Goal: Task Accomplishment & Management: Manage account settings

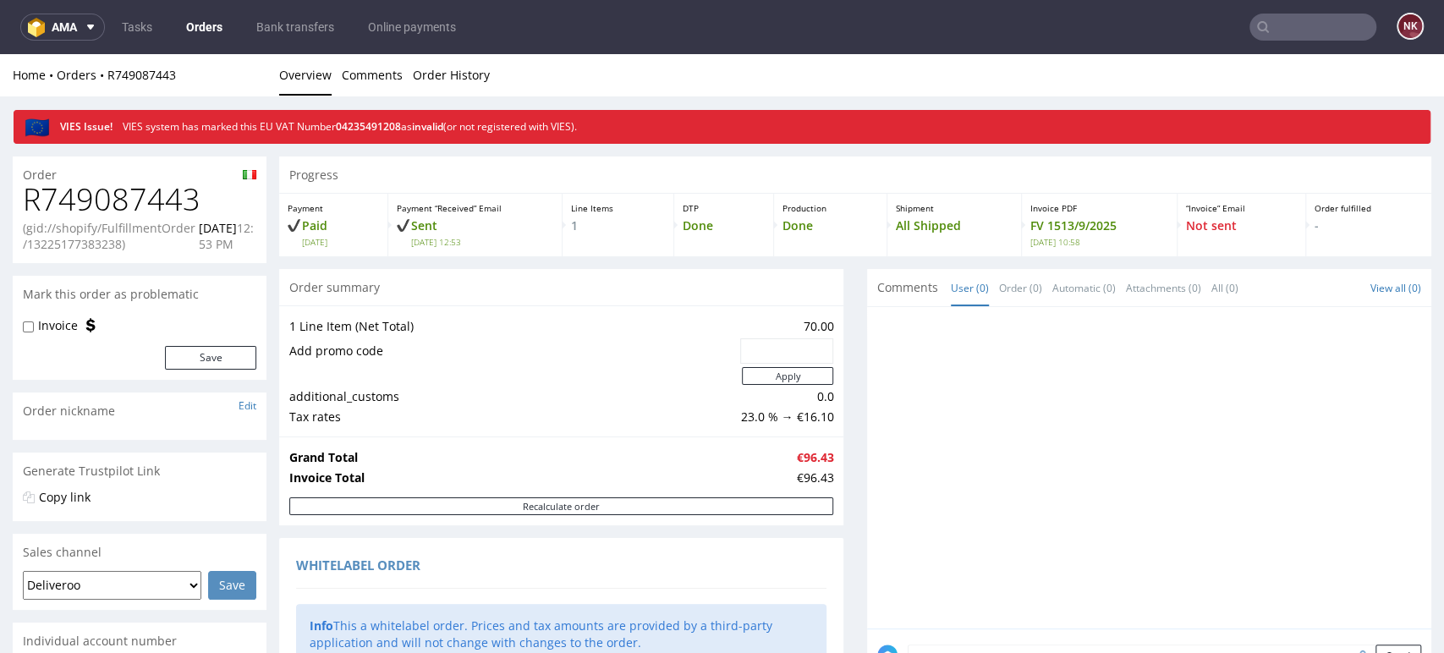
scroll to position [751, 0]
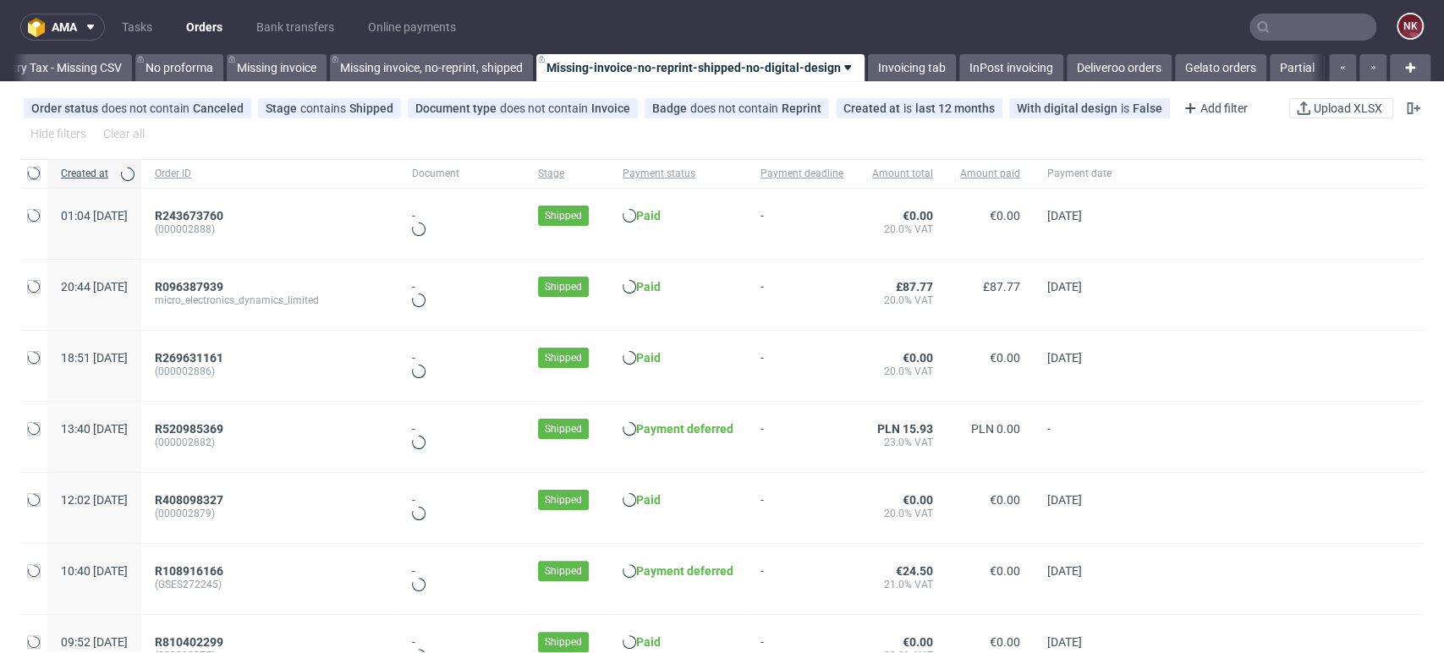
scroll to position [0, 2395]
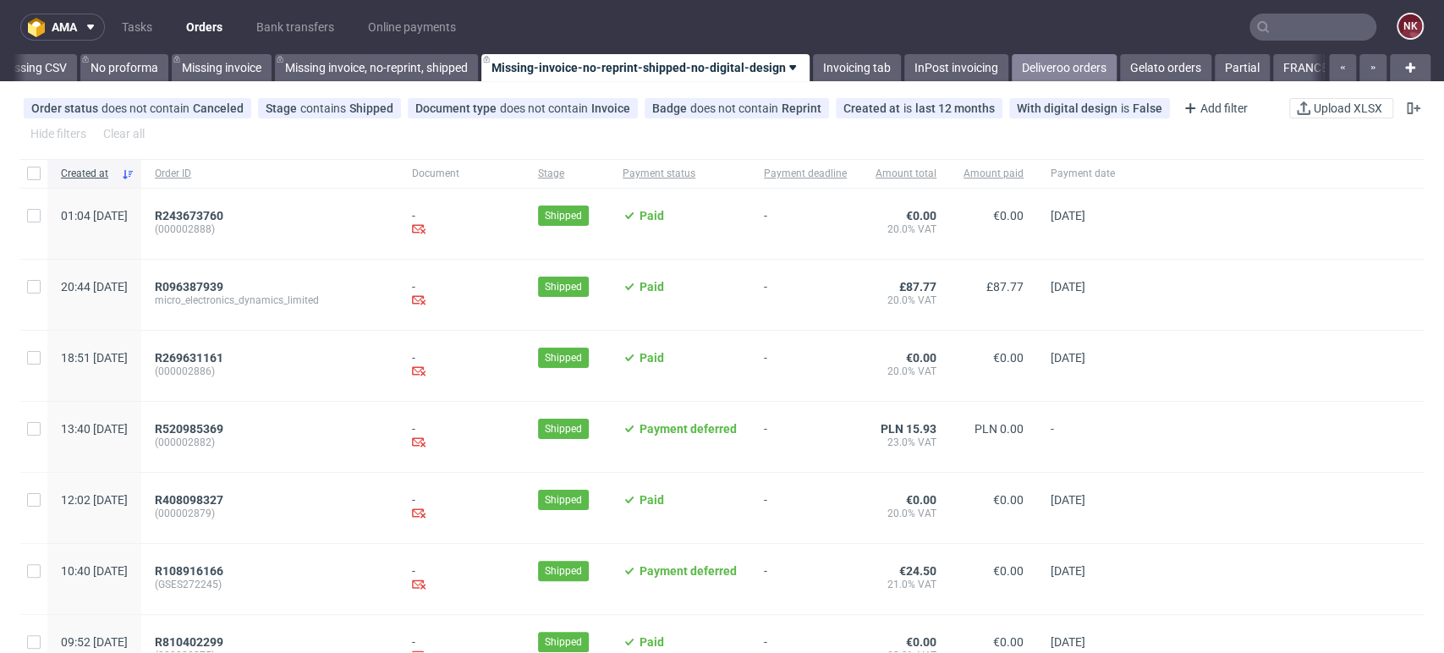
click at [1070, 59] on link "Deliveroo orders" at bounding box center [1064, 67] width 105 height 27
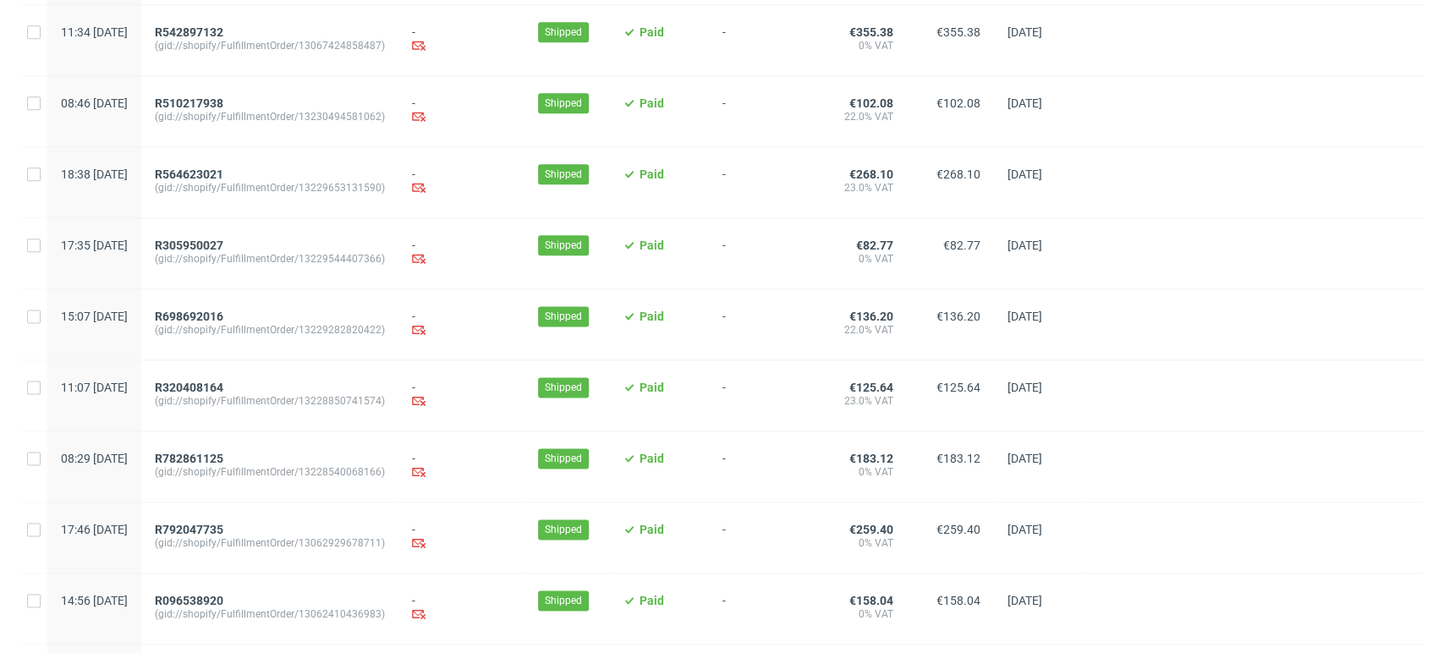
scroll to position [1592, 0]
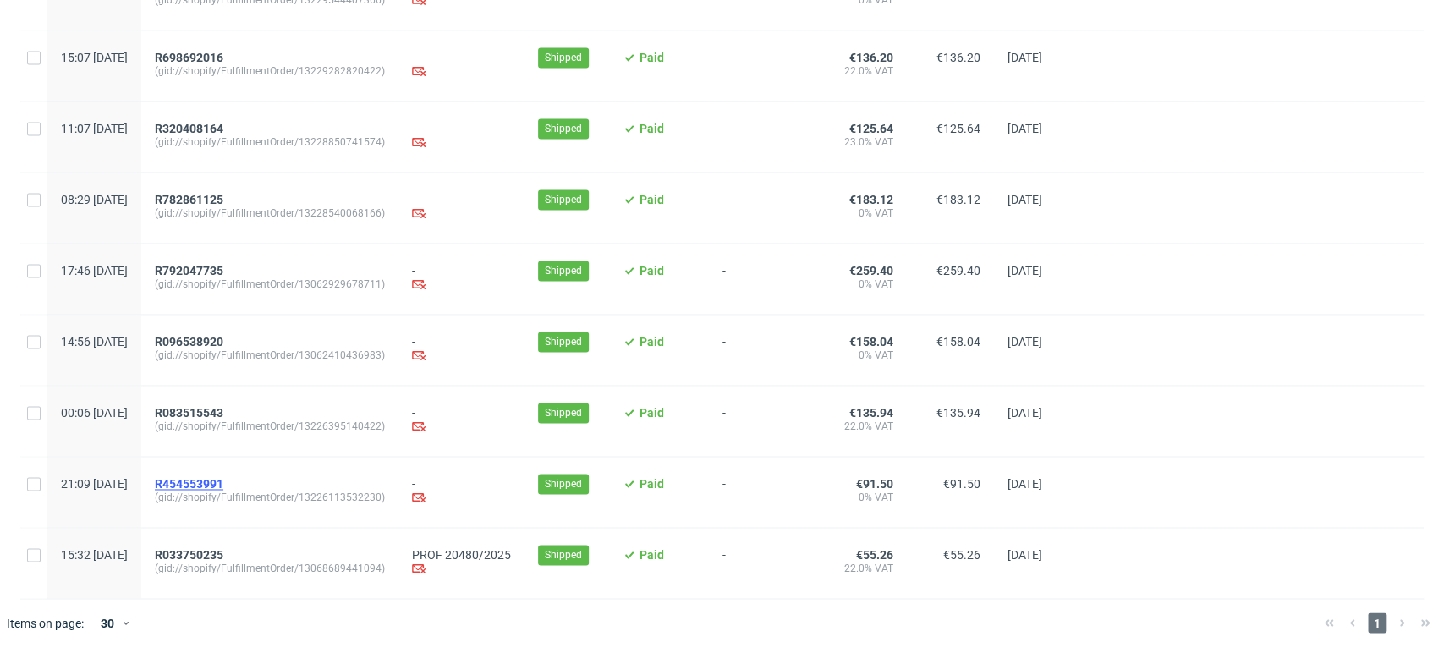
click at [223, 479] on span "R454553991" at bounding box center [189, 484] width 69 height 14
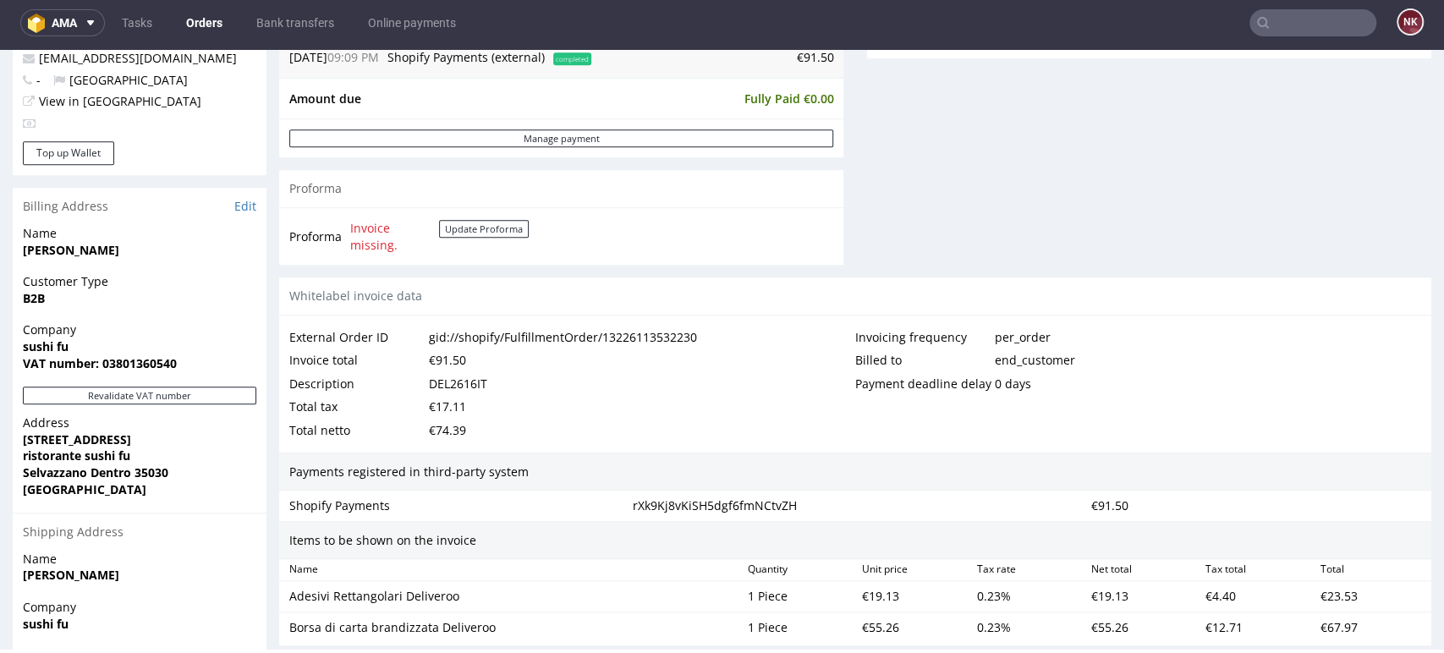
scroll to position [684, 0]
click at [91, 390] on button "Revalidate VAT number" at bounding box center [139, 395] width 233 height 18
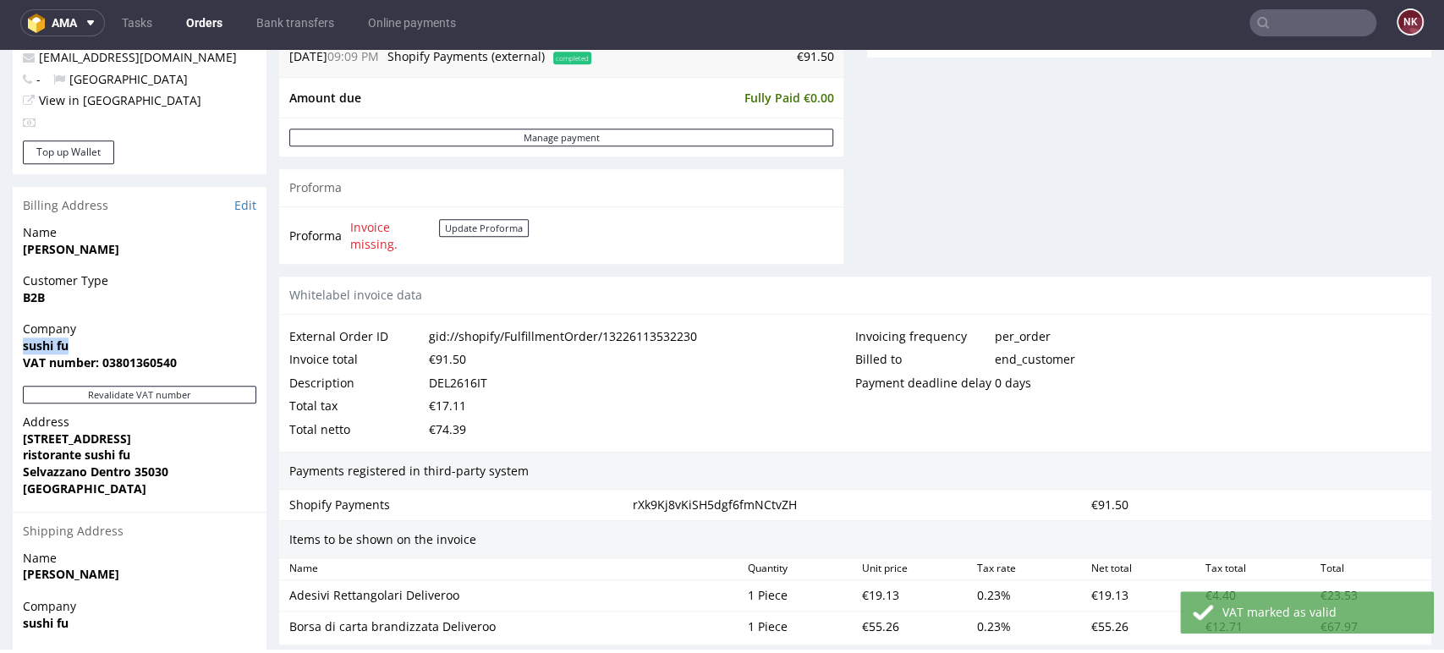
drag, startPoint x: 69, startPoint y: 343, endPoint x: 19, endPoint y: 349, distance: 50.3
click at [19, 349] on div "Company sushi fu VAT number: 03801360540" at bounding box center [140, 353] width 254 height 65
copy strong "sushi fu"
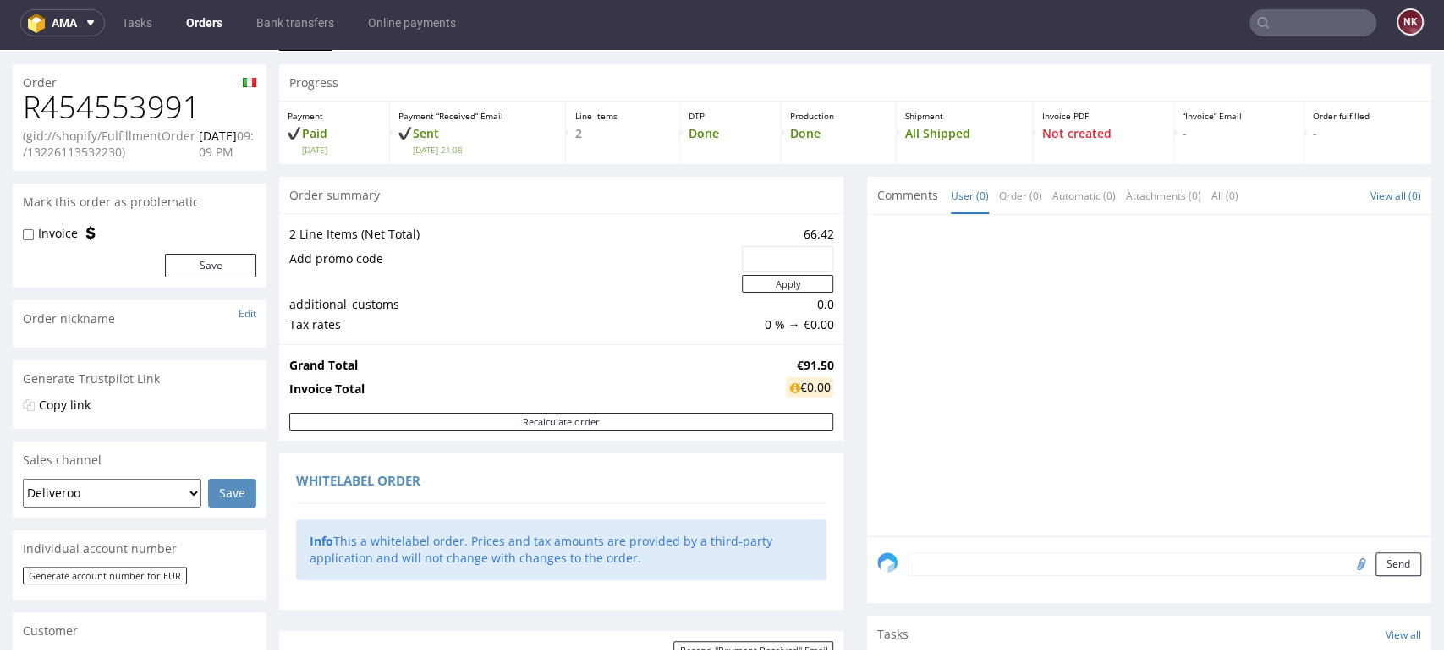
scroll to position [0, 0]
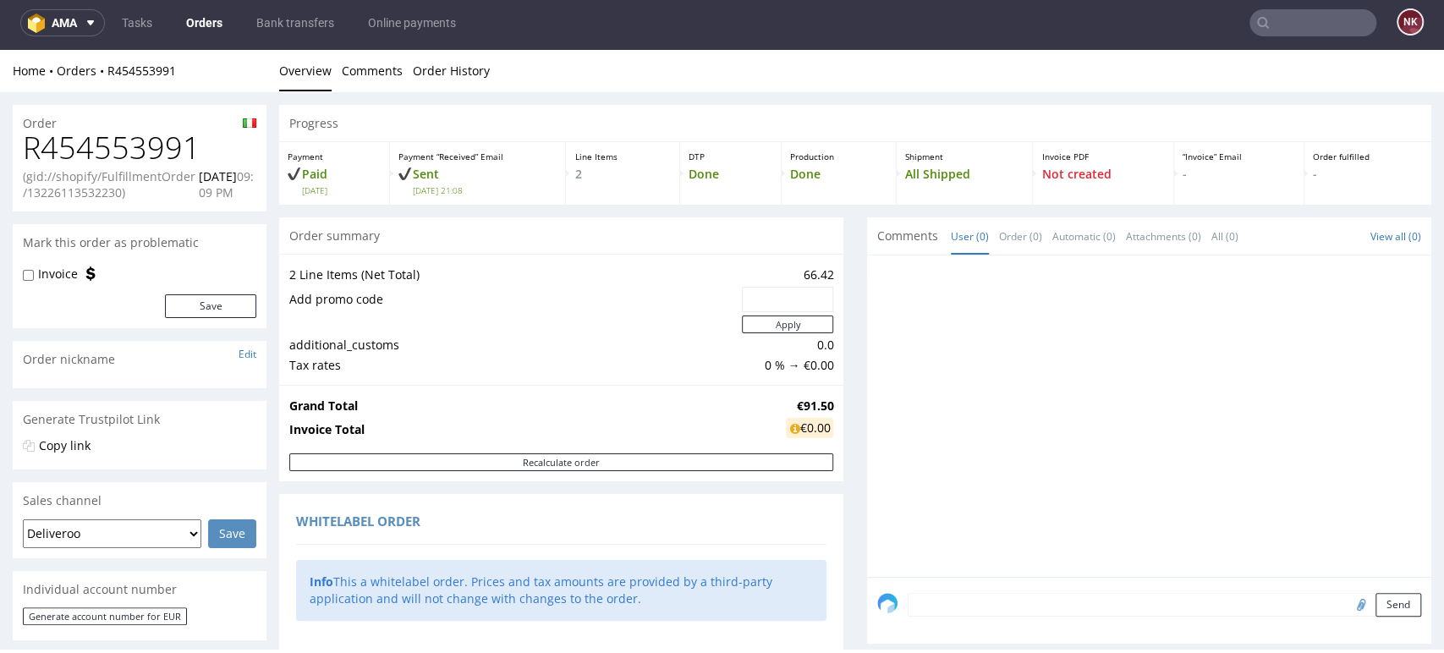
click at [160, 137] on h1 "R454553991" at bounding box center [139, 148] width 233 height 34
copy h1 "R454553991"
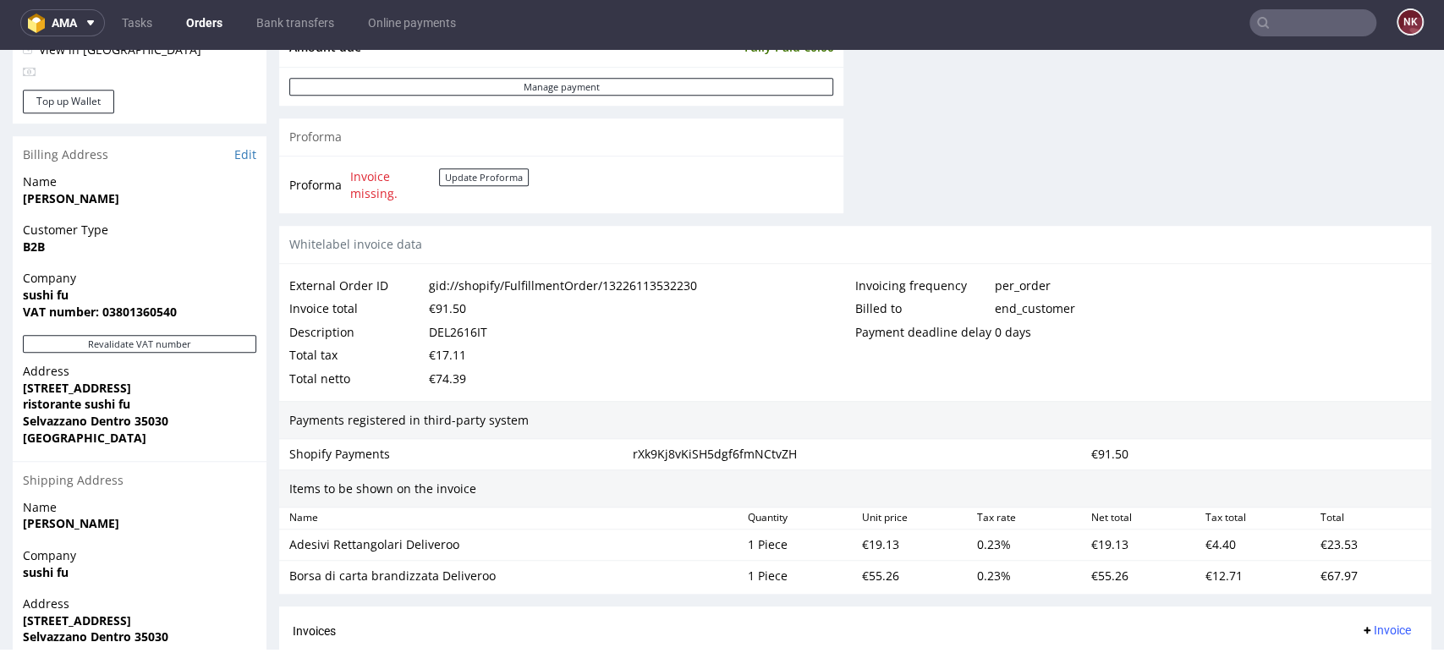
scroll to position [751, 0]
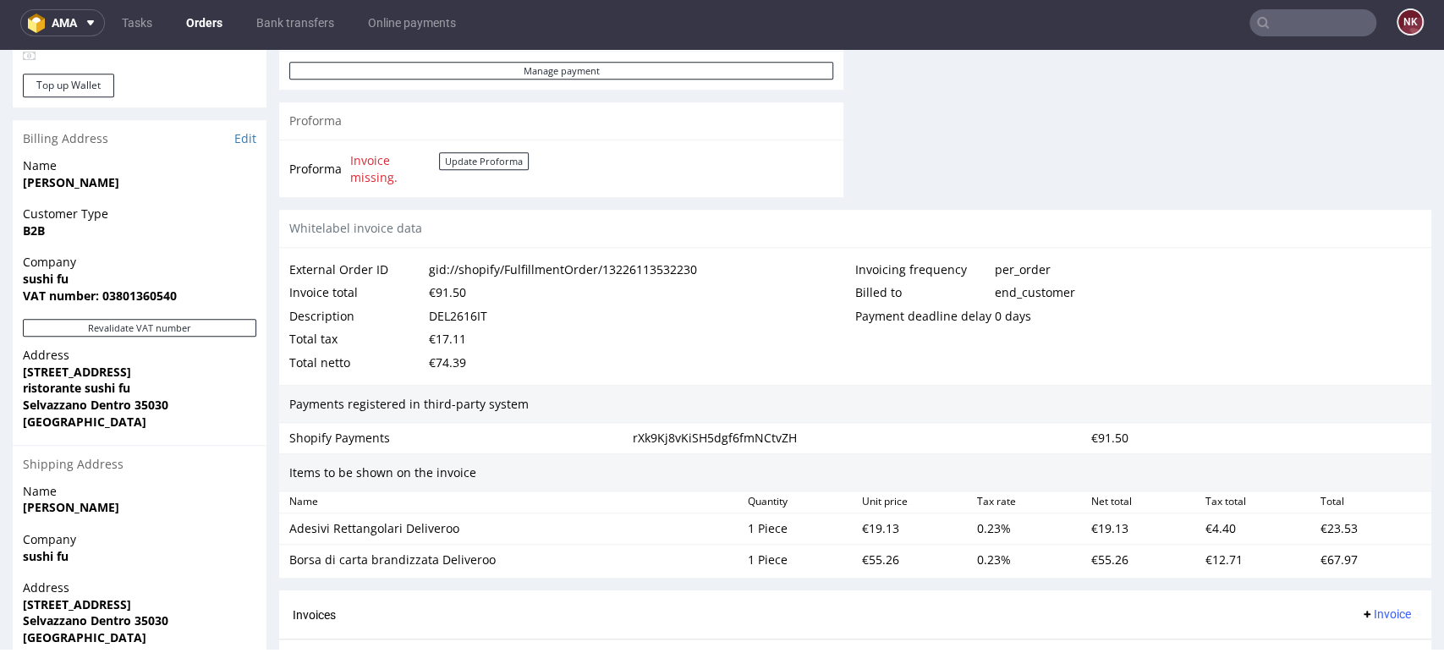
click at [448, 314] on div "DEL2616IT" at bounding box center [458, 317] width 58 height 24
copy div "DEL2616IT"
drag, startPoint x: 467, startPoint y: 528, endPoint x: 284, endPoint y: 533, distance: 182.8
click at [284, 533] on div "Adesivi Rettangolari Deliveroo" at bounding box center [512, 529] width 458 height 24
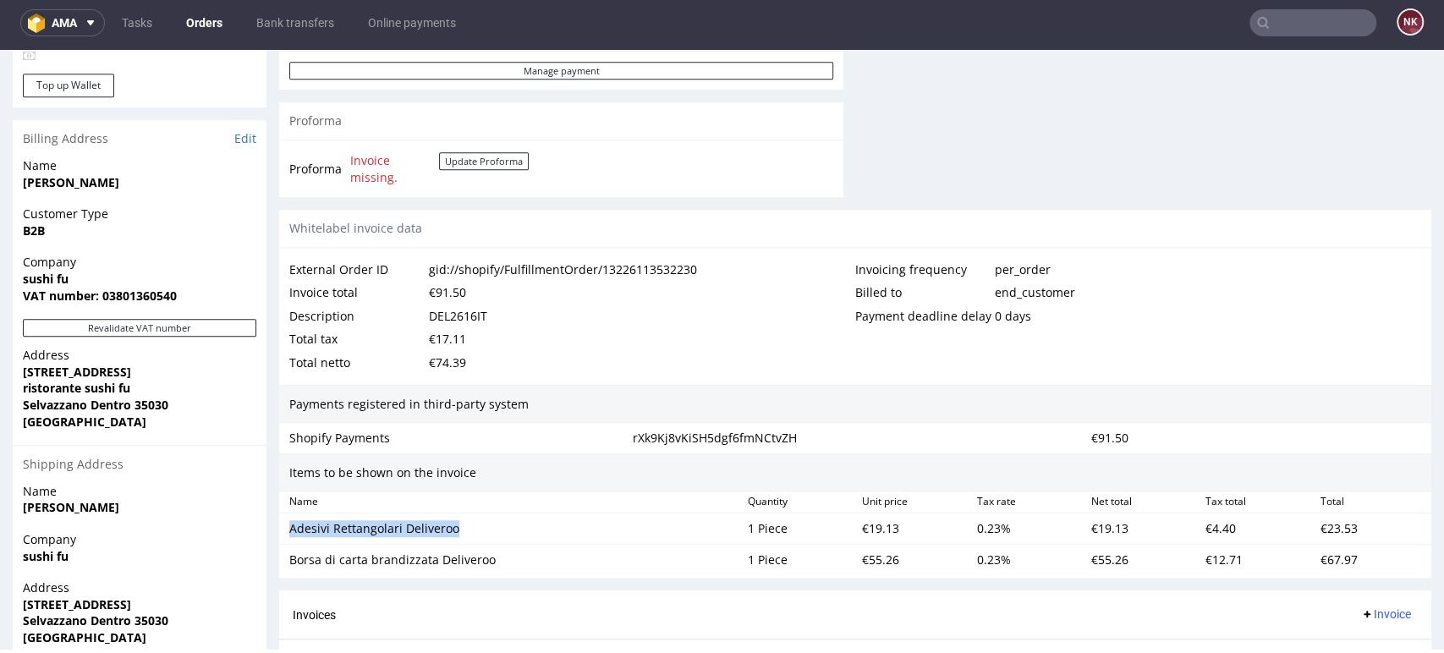
copy div "Adesivi Rettangolari Deliveroo"
click at [862, 529] on div "€19.13" at bounding box center [912, 529] width 114 height 24
copy div "19.13"
drag, startPoint x: 499, startPoint y: 562, endPoint x: 284, endPoint y: 568, distance: 214.9
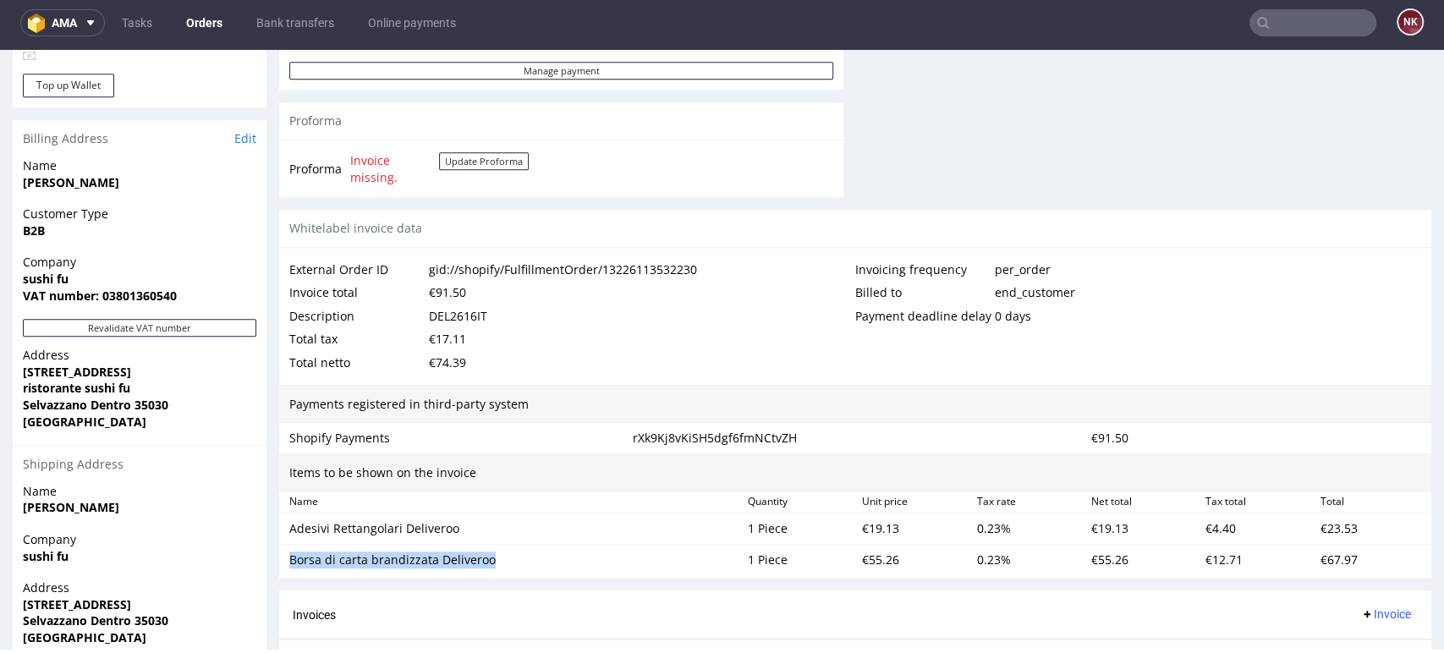
click at [284, 568] on div "Borsa di carta brandizzata Deliveroo" at bounding box center [512, 560] width 458 height 24
copy div "Borsa di carta brandizzata Deliveroo"
click at [866, 562] on div "€55.26" at bounding box center [912, 560] width 114 height 24
copy div "55.26"
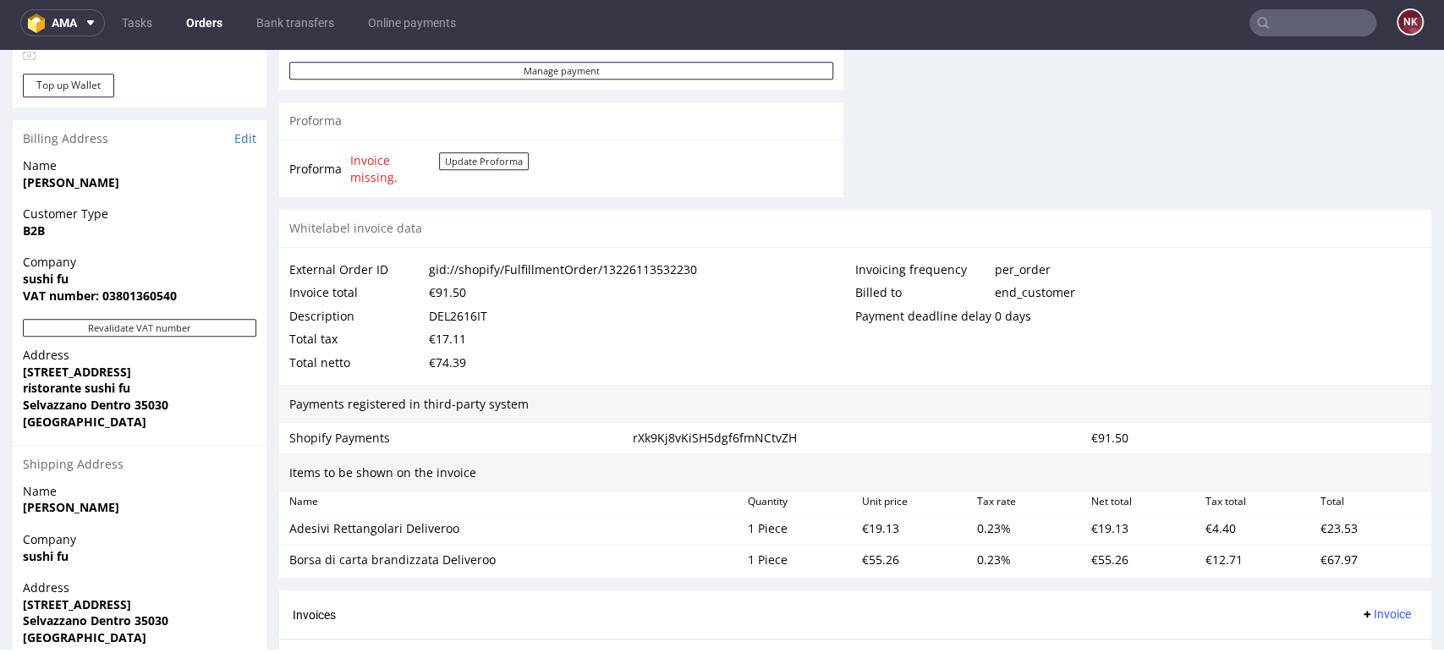
click at [900, 407] on div "Payments registered in third-party system" at bounding box center [855, 404] width 1152 height 39
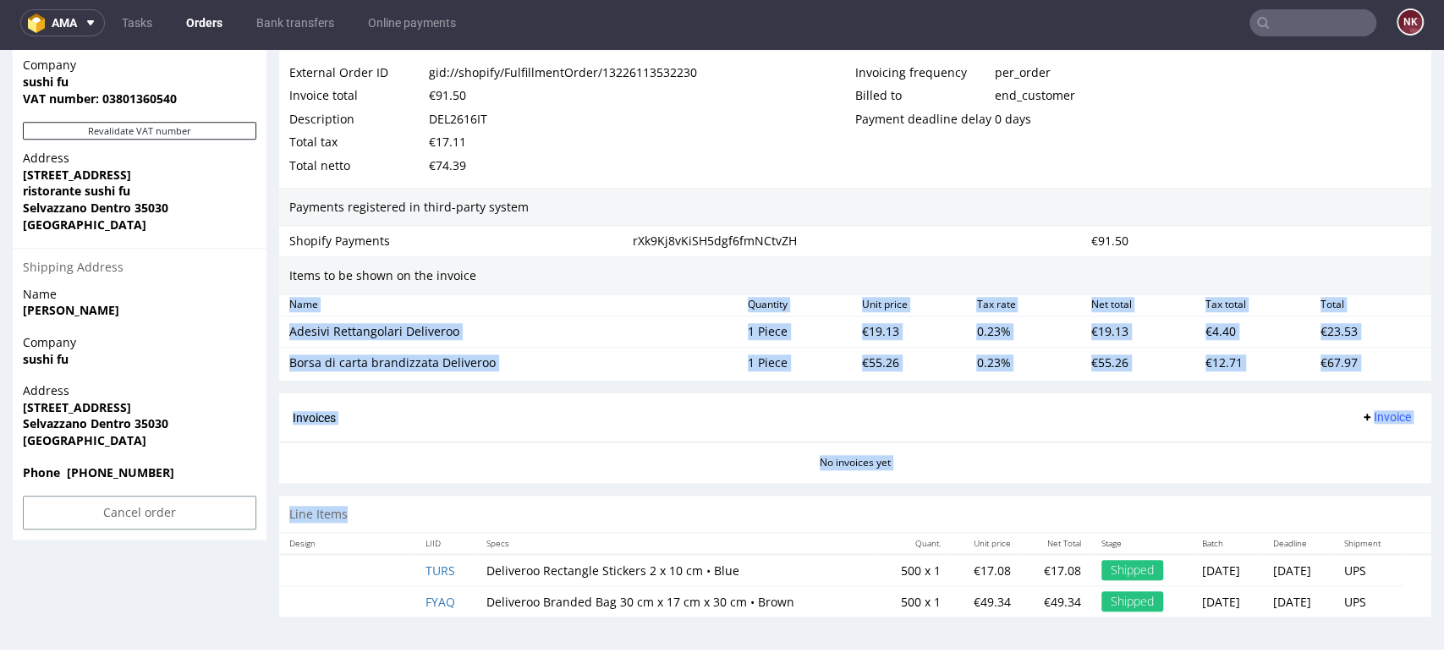
drag, startPoint x: 583, startPoint y: 266, endPoint x: 505, endPoint y: 530, distance: 274.3
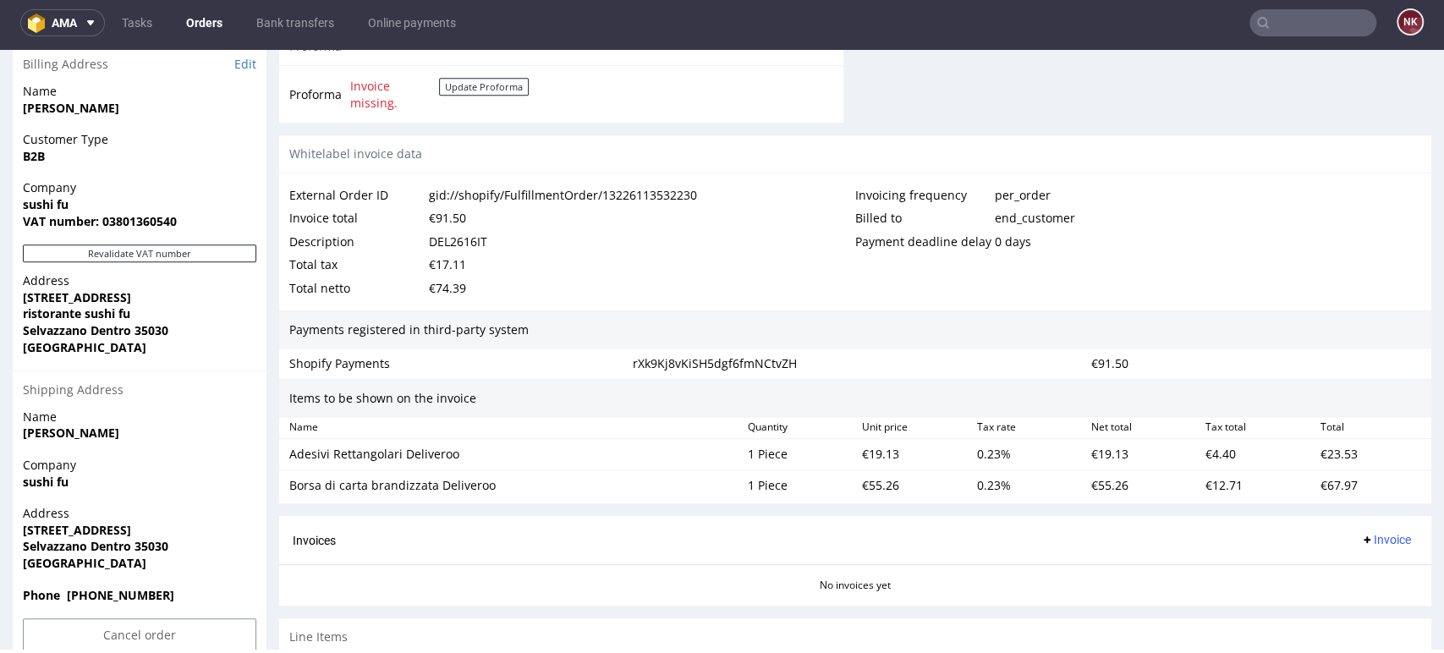
scroll to position [873, 0]
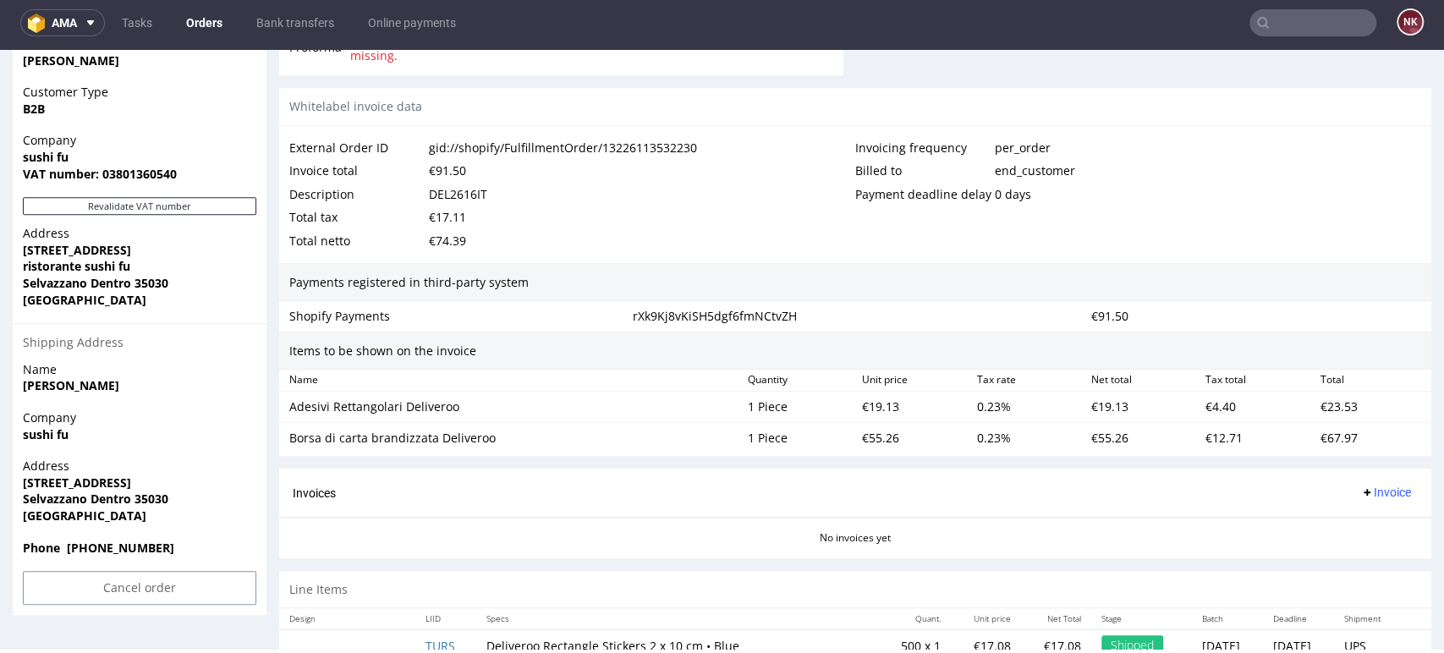
click at [443, 238] on div "€74.39" at bounding box center [447, 241] width 37 height 24
copy div "74.39"
click at [1360, 486] on span "Invoice" at bounding box center [1385, 493] width 51 height 14
click at [1344, 556] on span "Upload" at bounding box center [1356, 558] width 82 height 17
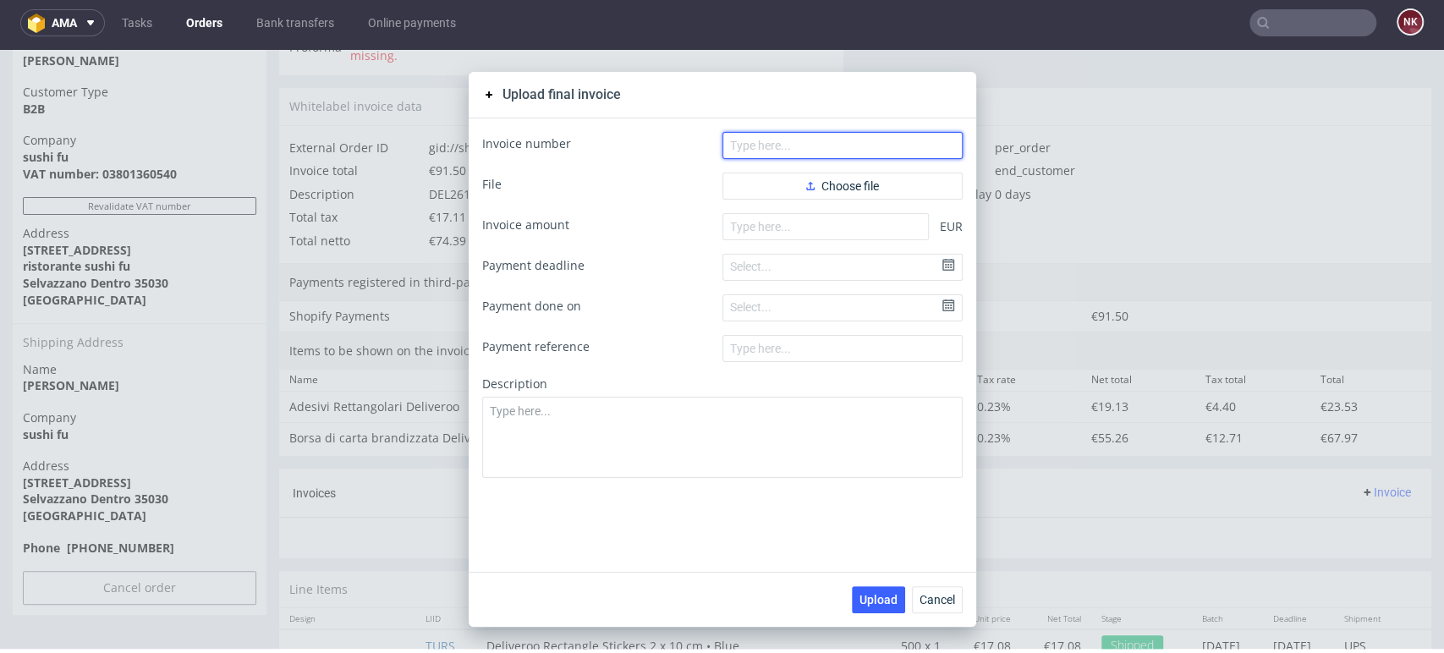
click at [859, 140] on input "text" at bounding box center [842, 145] width 240 height 27
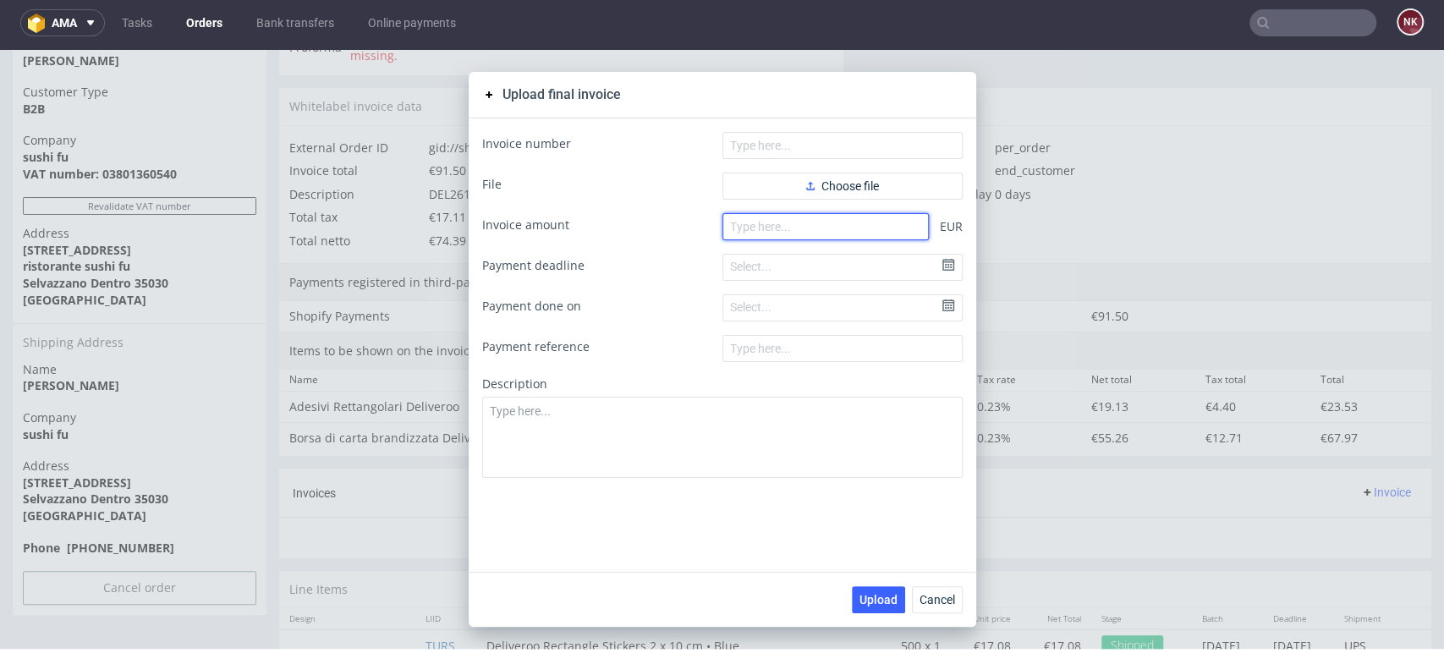
click at [768, 231] on input "number" at bounding box center [825, 226] width 206 height 27
paste input "74.39"
type input "74.39"
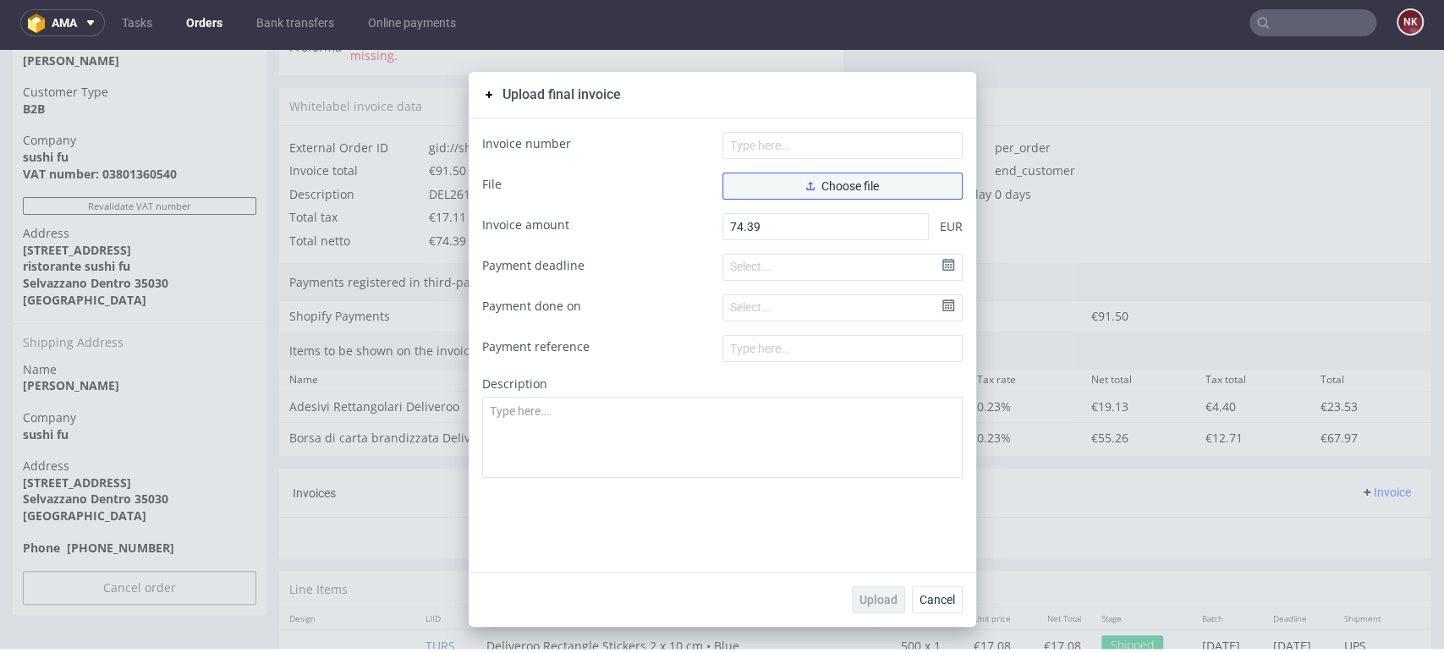
click at [819, 189] on span "Choose file" at bounding box center [842, 186] width 73 height 12
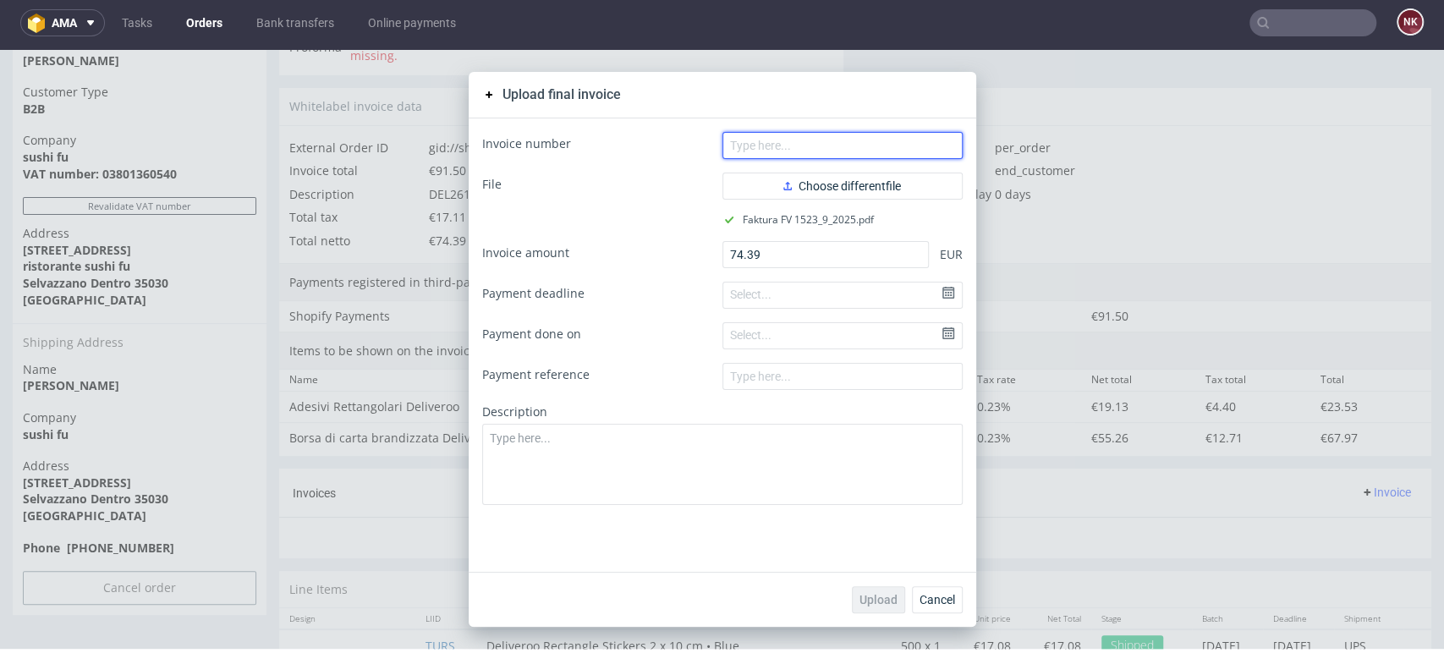
click at [892, 140] on input "text" at bounding box center [842, 145] width 240 height 27
type input "FV 1523/9/2025"
click at [881, 590] on button "Upload" at bounding box center [878, 599] width 53 height 27
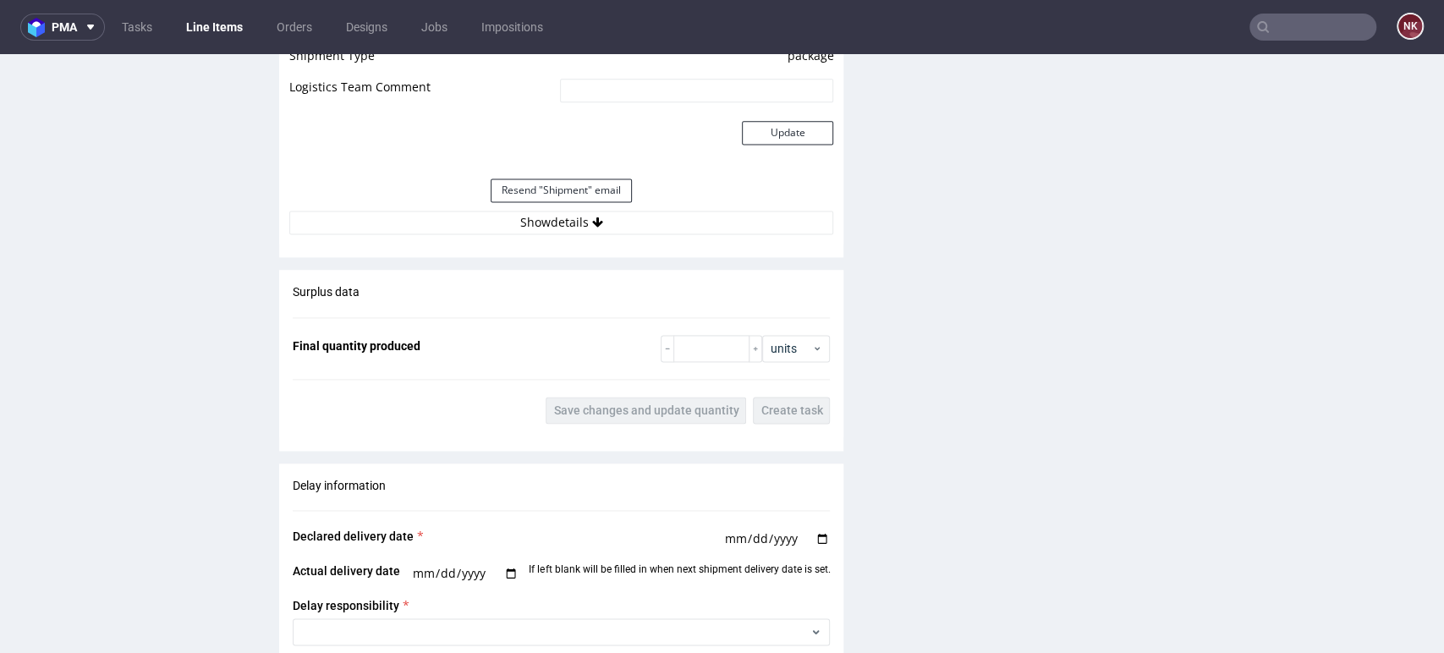
scroll to position [1545, 0]
click at [695, 222] on button "Show details" at bounding box center [561, 222] width 544 height 24
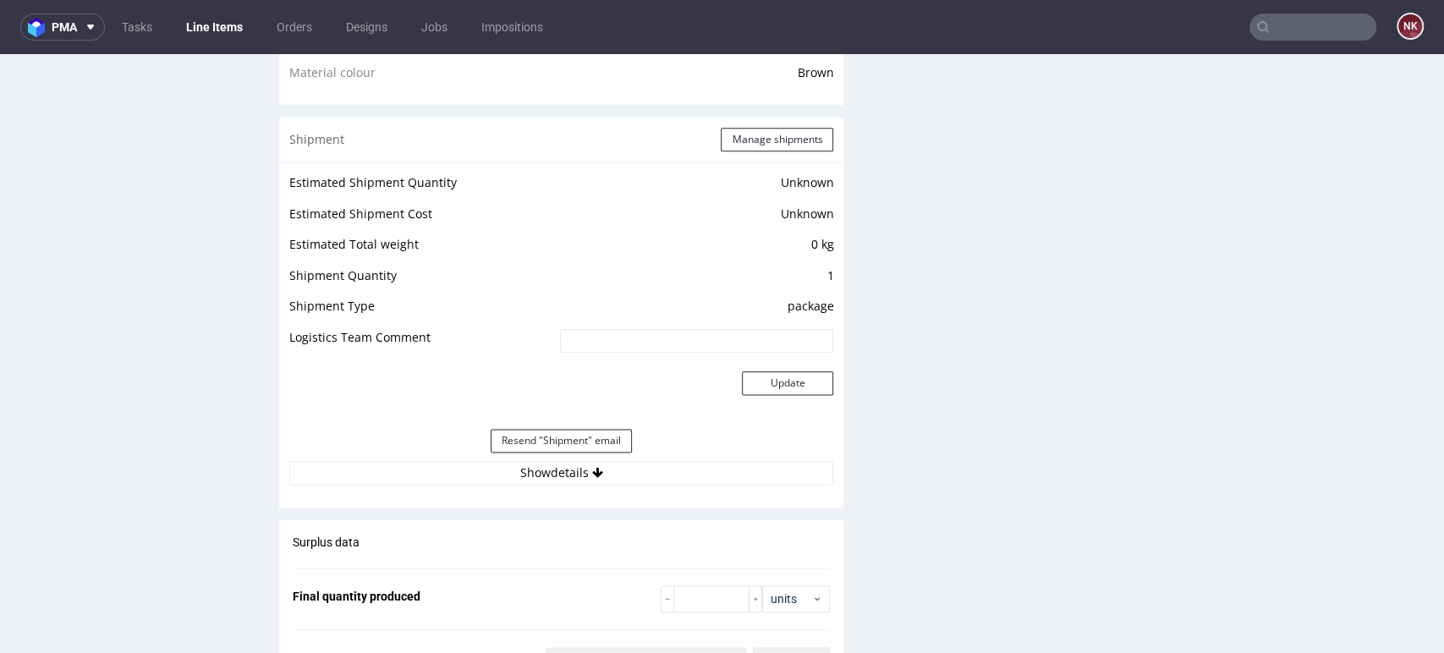
scroll to position [1297, 0]
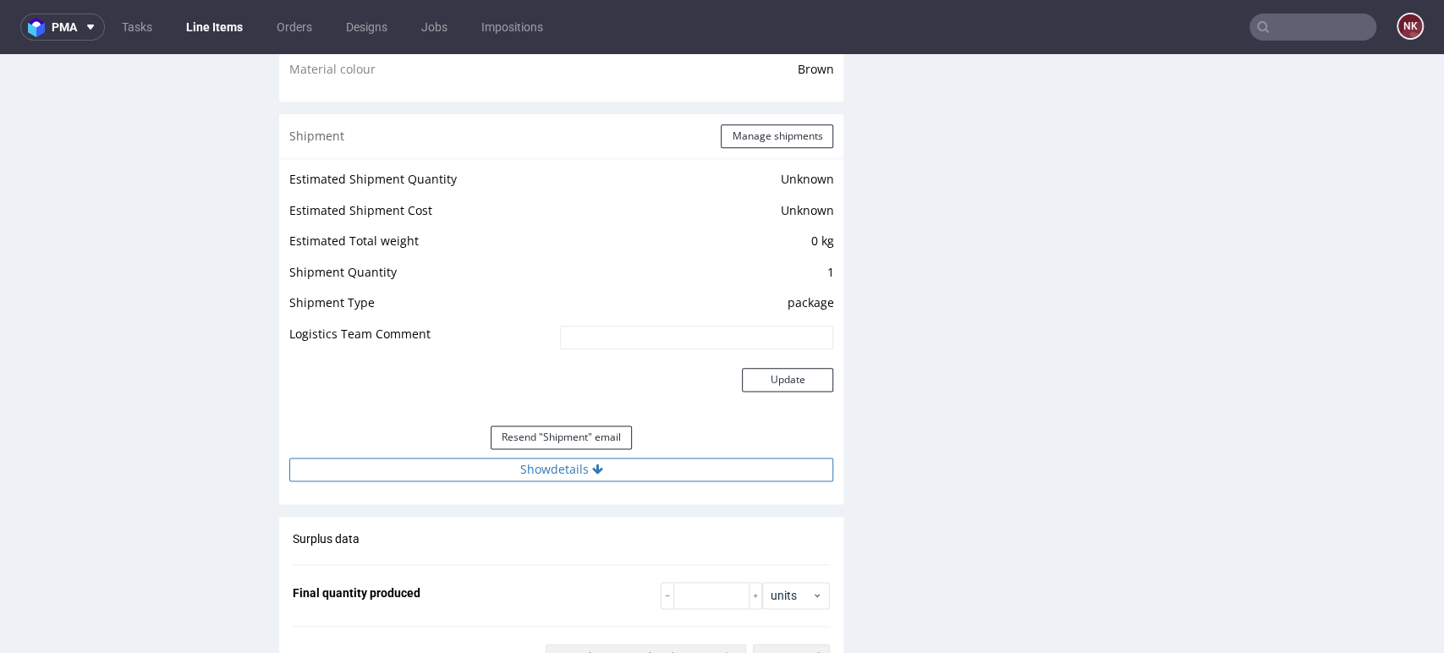
click at [636, 464] on button "Show details" at bounding box center [561, 470] width 544 height 24
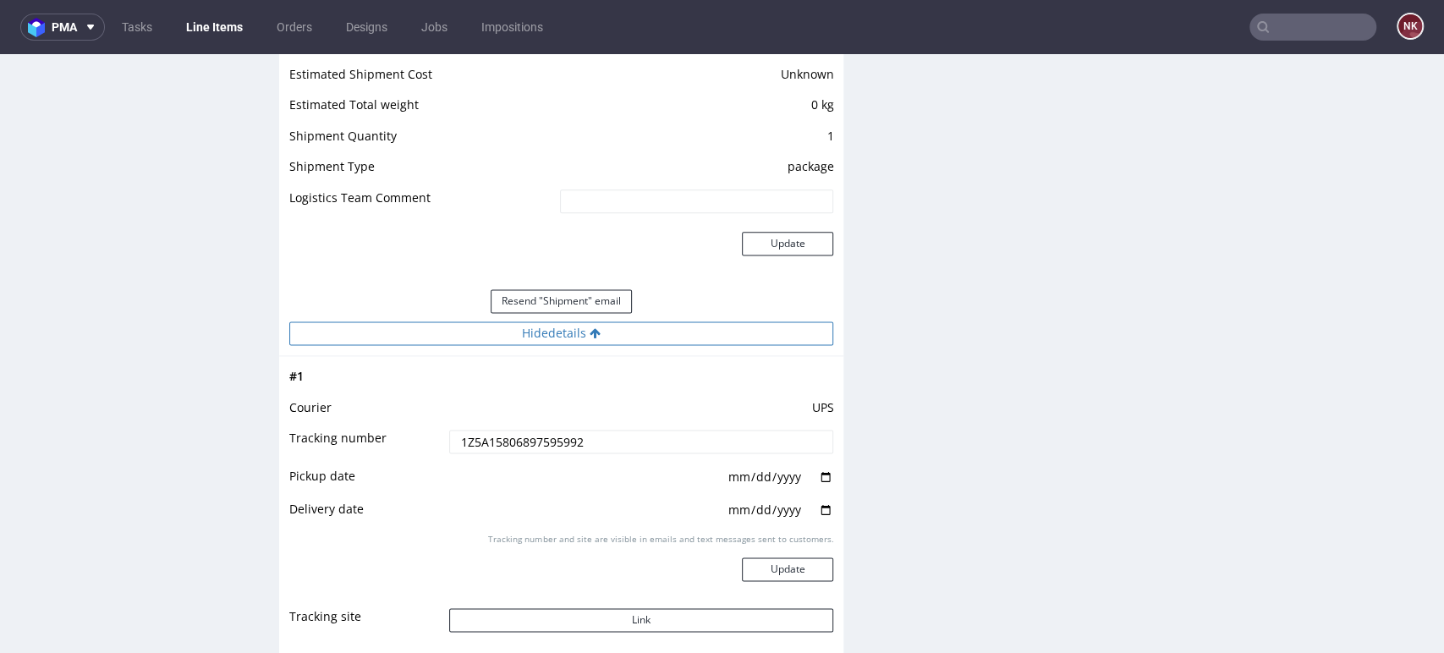
scroll to position [1452, 0]
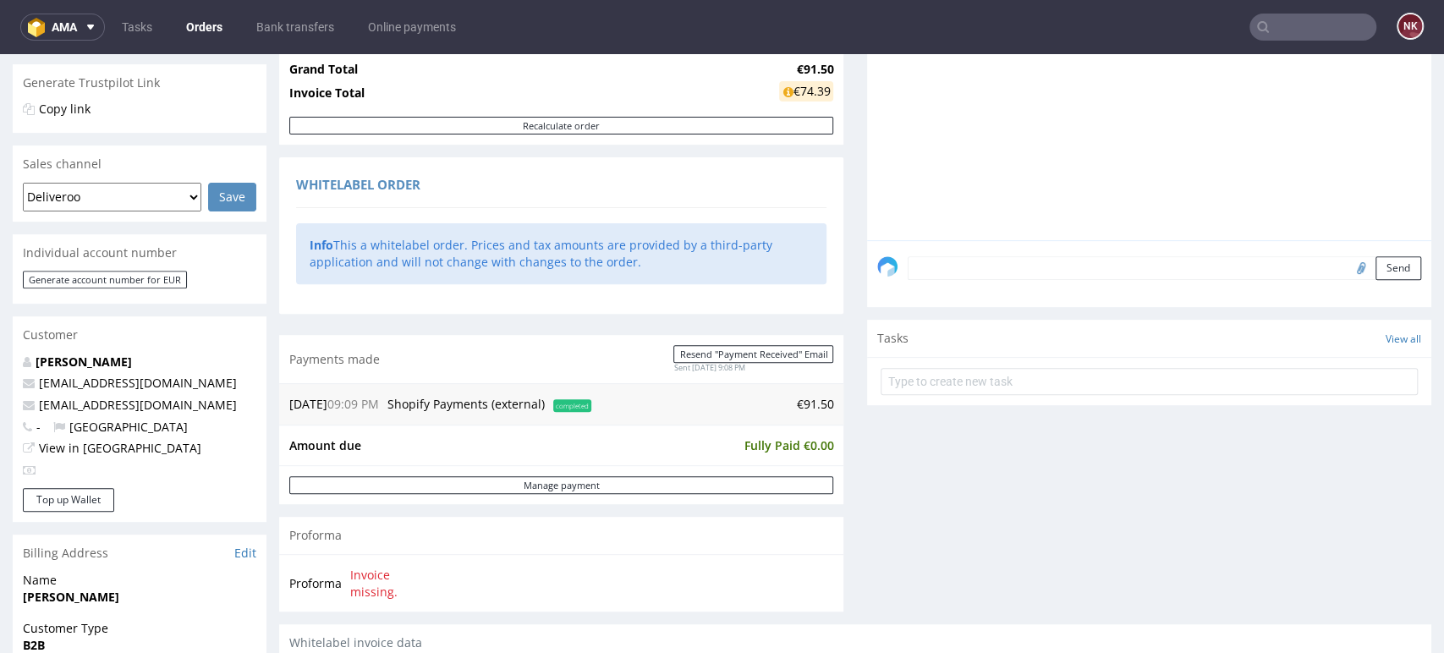
scroll to position [342, 0]
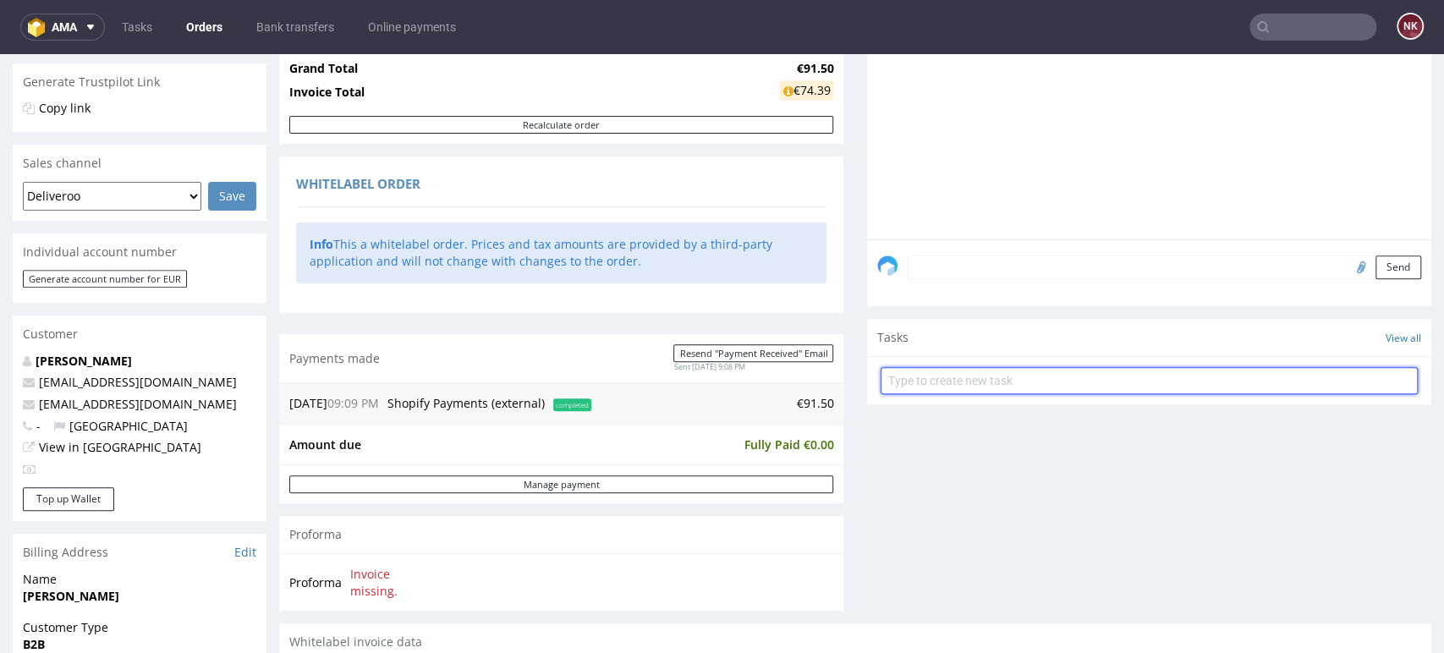
click at [1035, 386] on input "text" at bounding box center [1149, 380] width 537 height 27
type input "Refund (shopify)"
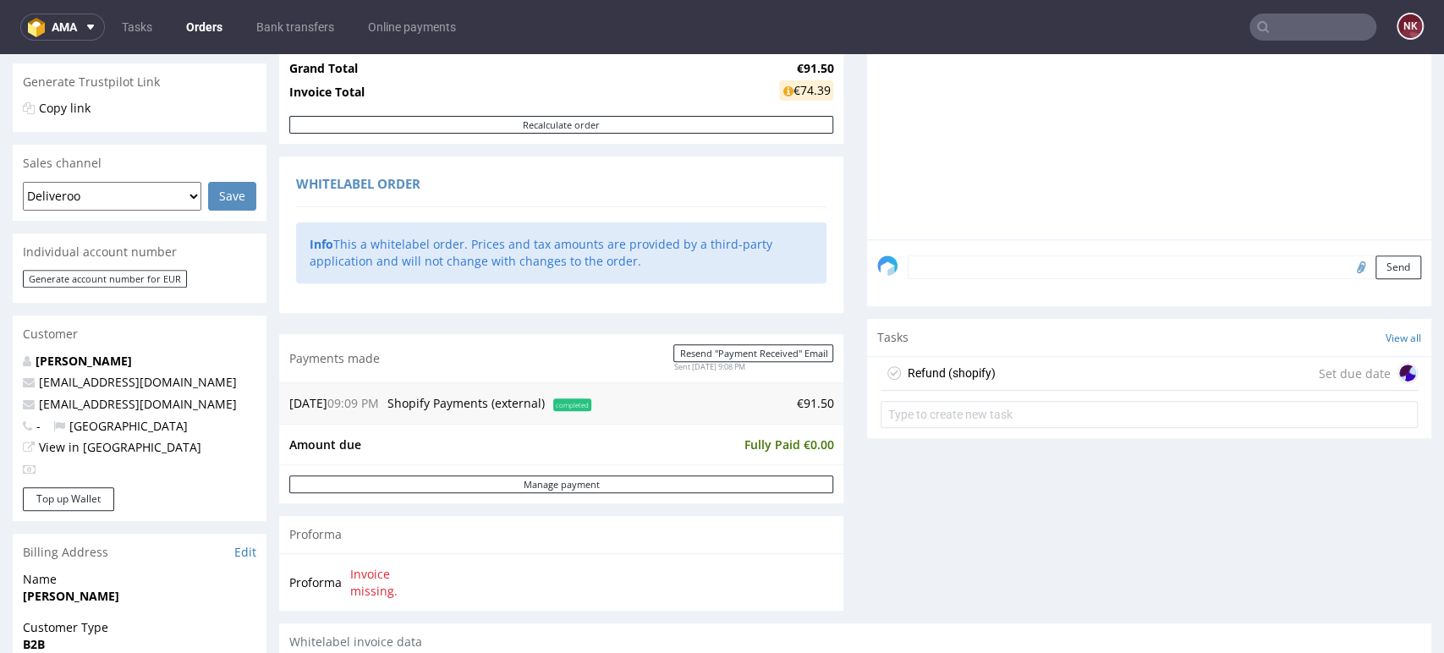
drag, startPoint x: 1035, startPoint y: 386, endPoint x: 950, endPoint y: 431, distance: 96.5
click at [950, 376] on div "Refund (shopify)" at bounding box center [952, 373] width 88 height 20
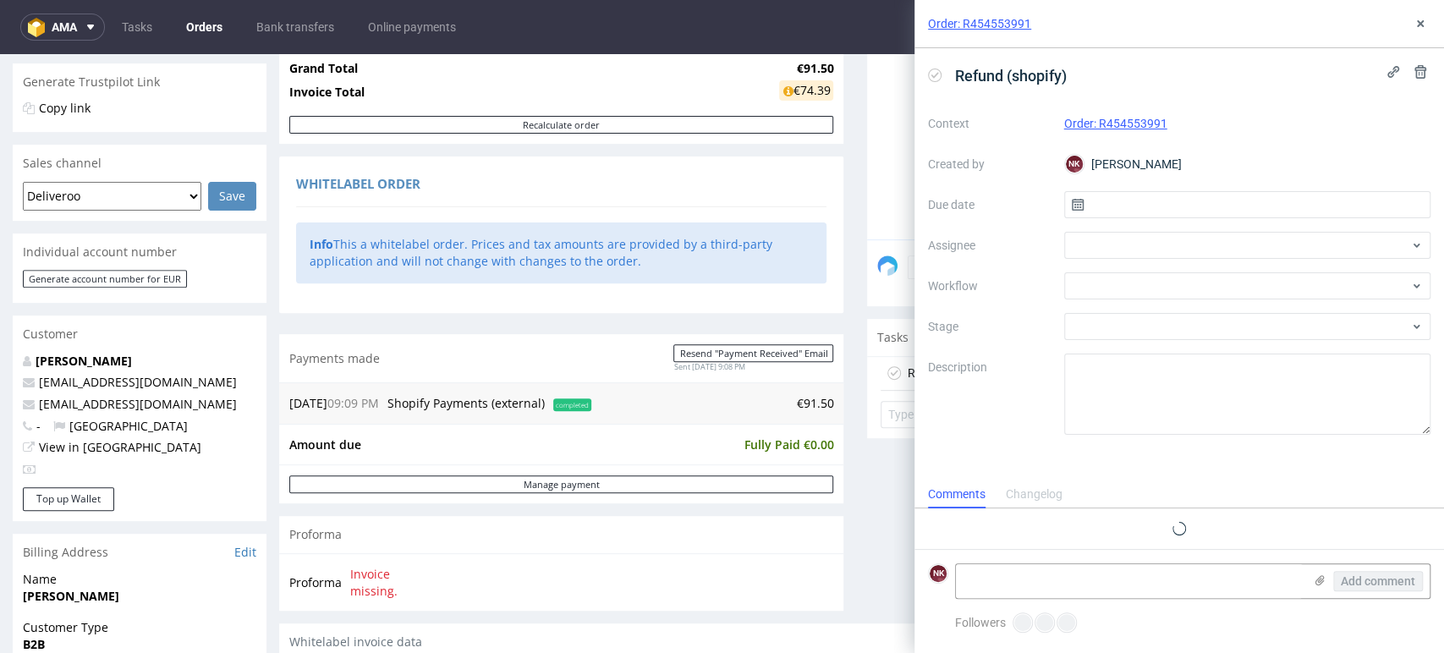
scroll to position [14, 0]
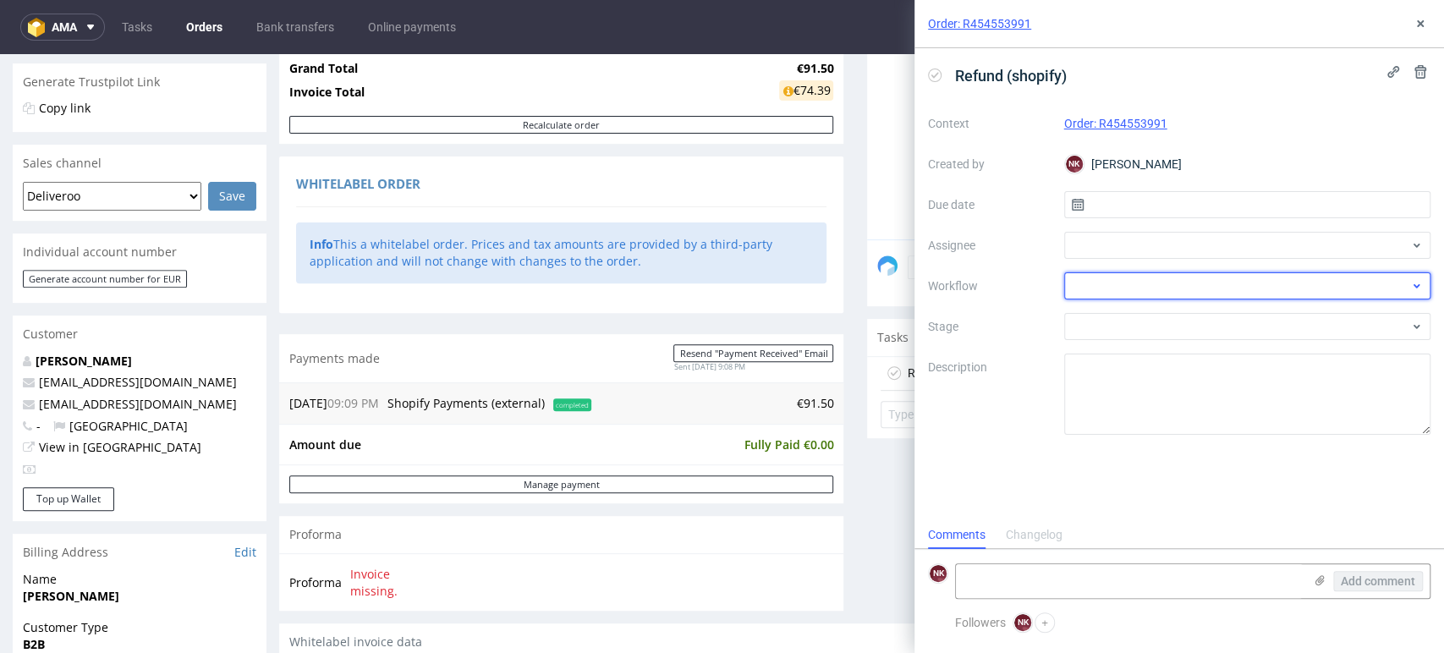
click at [1139, 289] on div at bounding box center [1247, 285] width 367 height 27
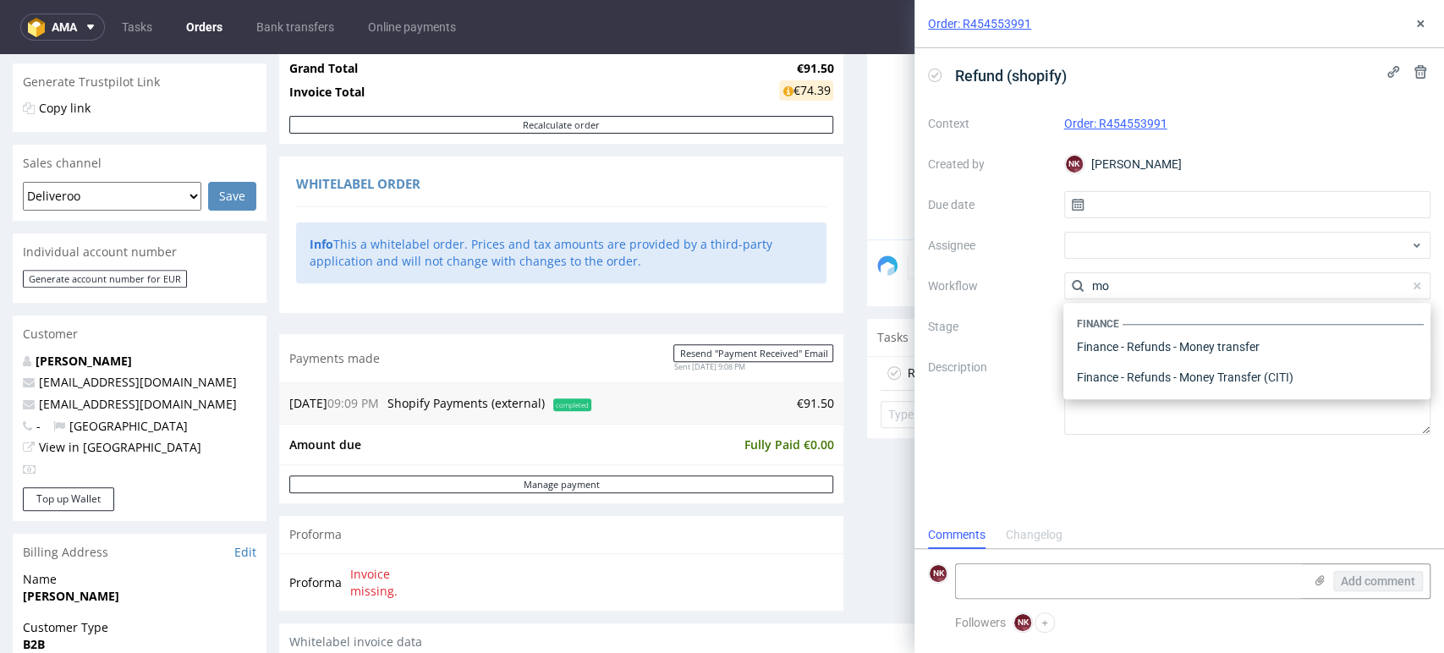
scroll to position [0, 0]
type input "money"
click at [1170, 343] on div "Finance - Refunds - Money transfer" at bounding box center [1247, 347] width 354 height 30
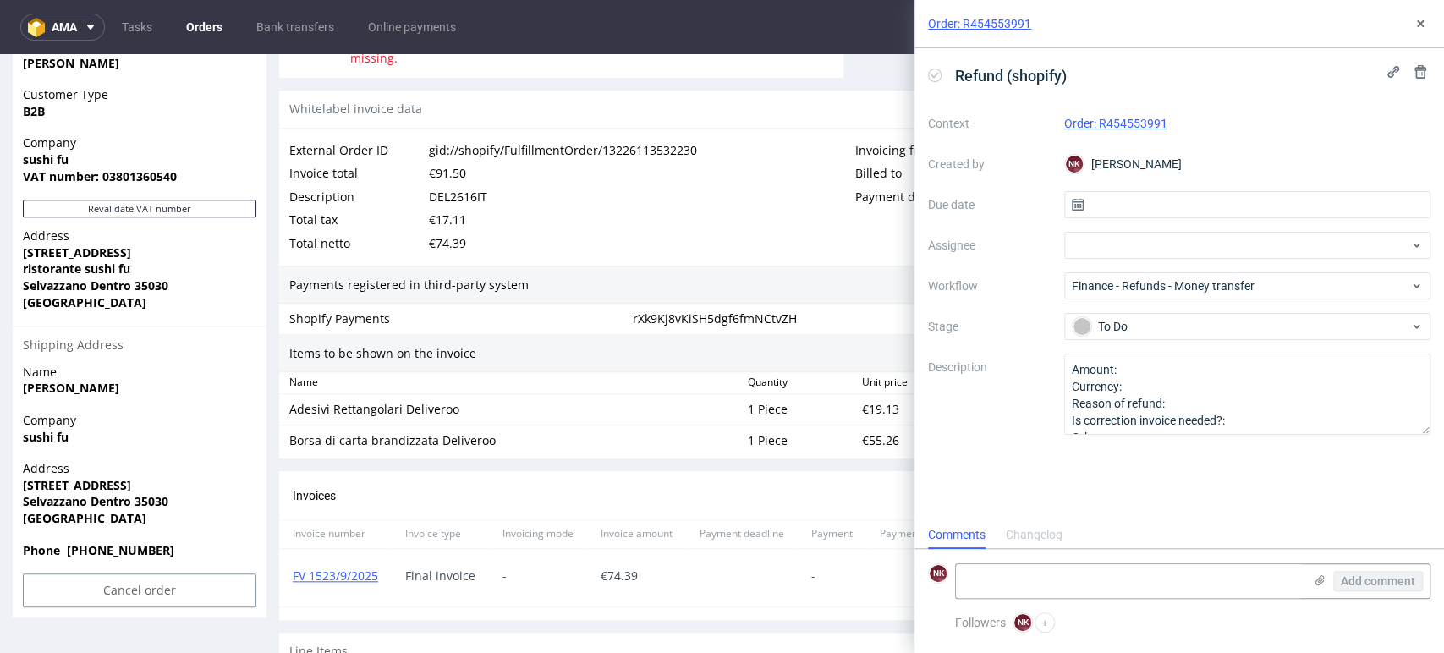
scroll to position [874, 0]
click at [1150, 375] on textarea "Amount: Currency: Reason of refund: Is correction invoice needed?: Other:" at bounding box center [1247, 394] width 367 height 81
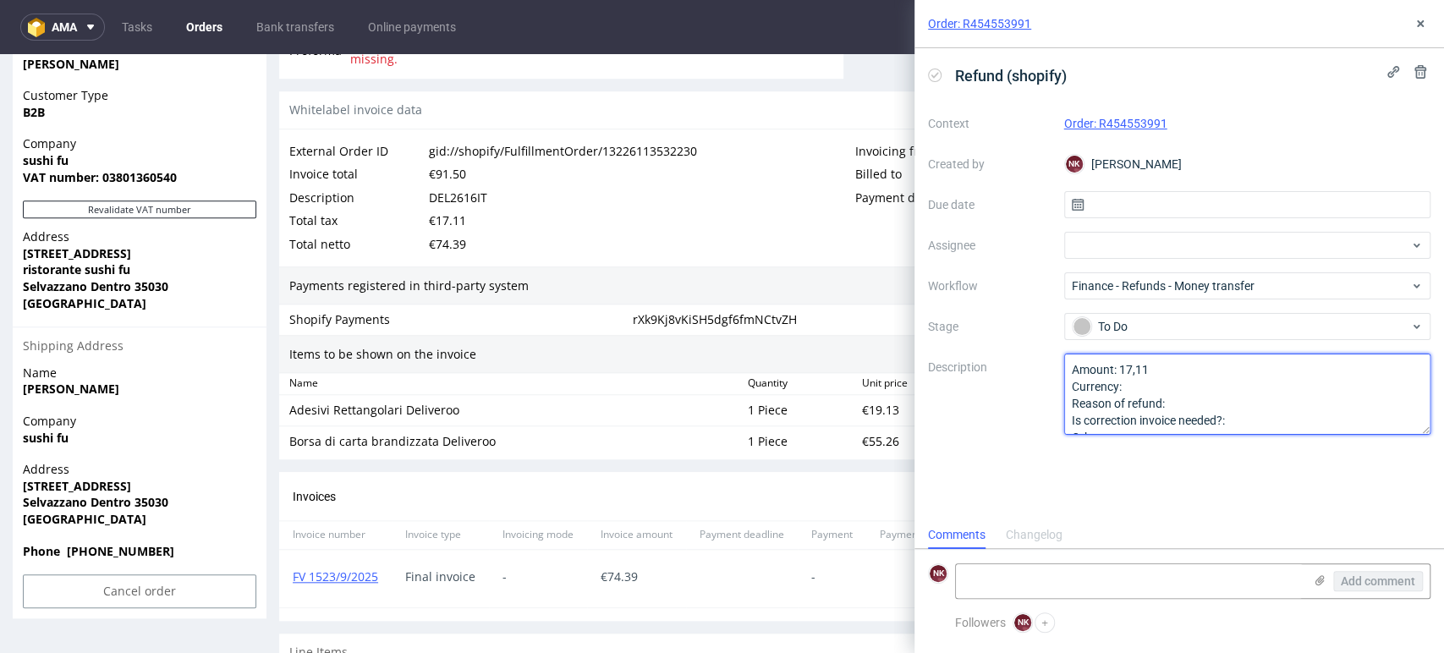
click at [1152, 391] on textarea "Amount: Currency: Reason of refund: Is correction invoice needed?: Other:" at bounding box center [1247, 394] width 367 height 81
click at [1183, 400] on textarea "Amount: Currency: Reason of refund: Is correction invoice needed?: Other:" at bounding box center [1247, 394] width 367 height 81
type textarea "Amount: 17,11 Currency: EUR Reason of refund: Valid VAT ID Is correction invoic…"
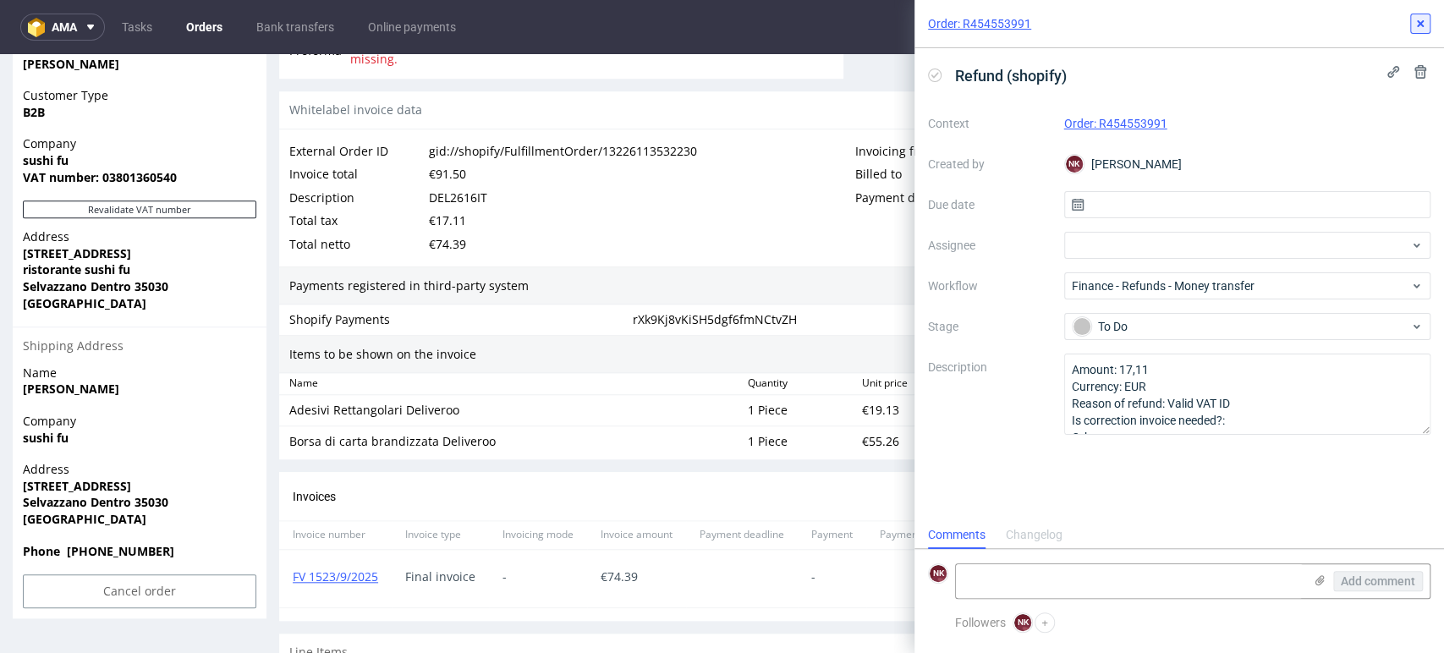
click at [1417, 18] on icon at bounding box center [1420, 24] width 14 height 14
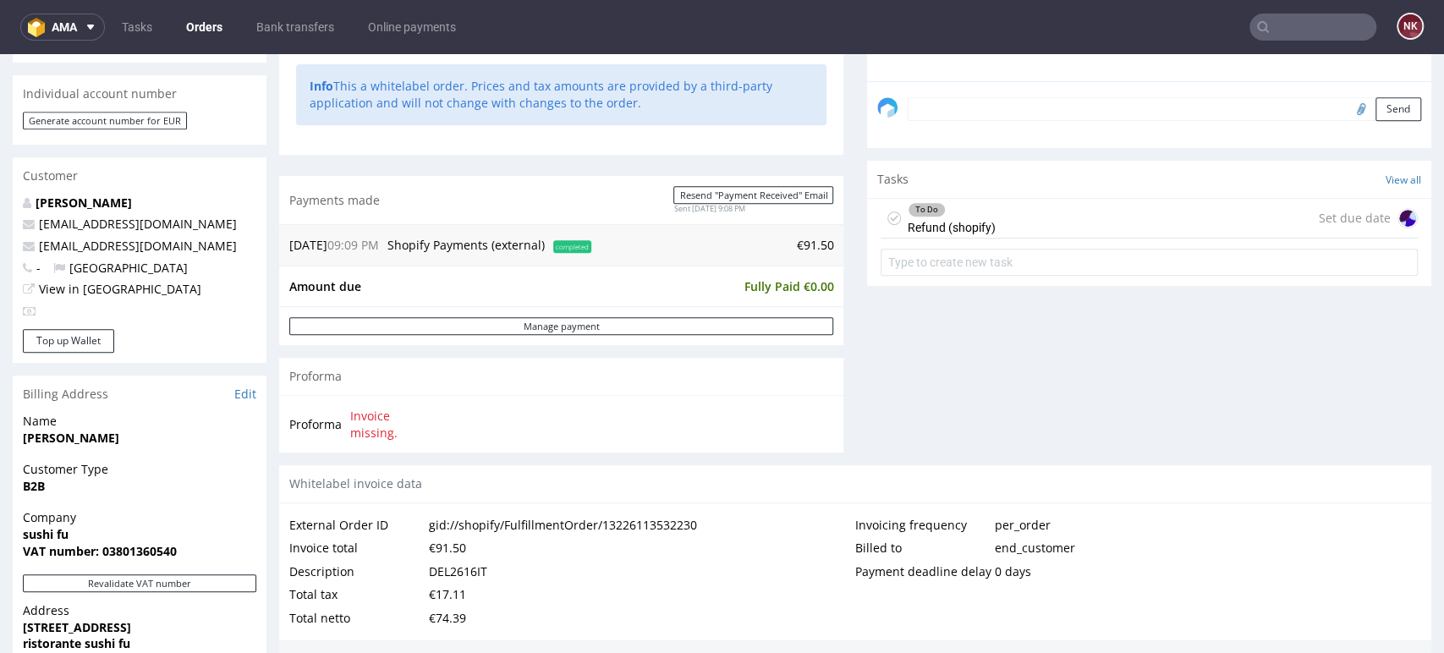
scroll to position [494, 0]
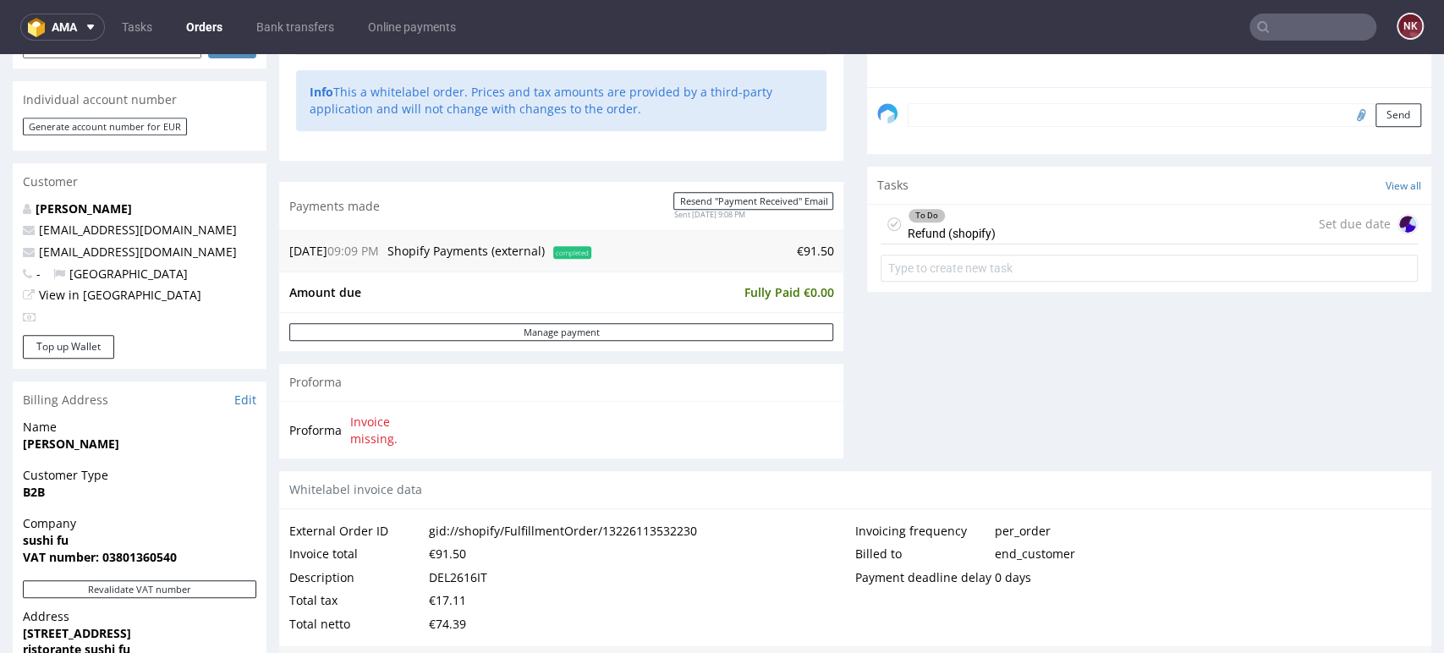
click at [193, 31] on link "Orders" at bounding box center [204, 27] width 57 height 27
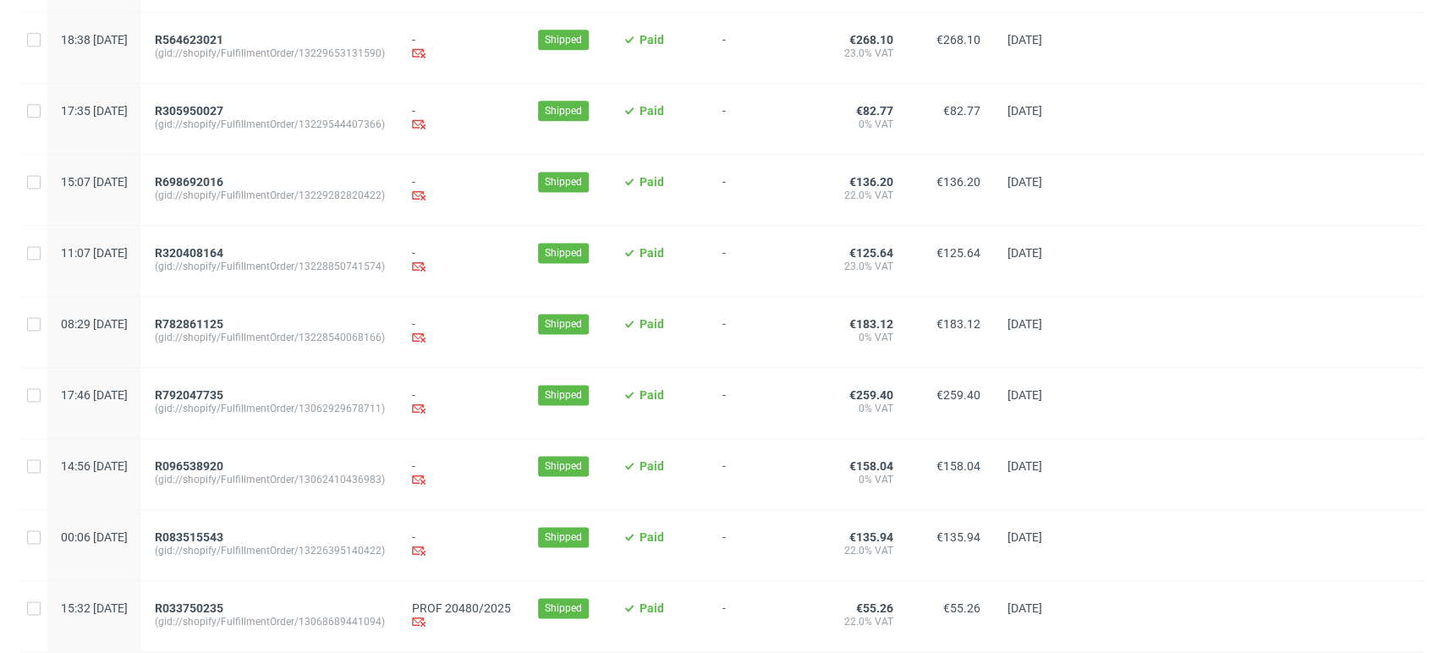
scroll to position [1521, 0]
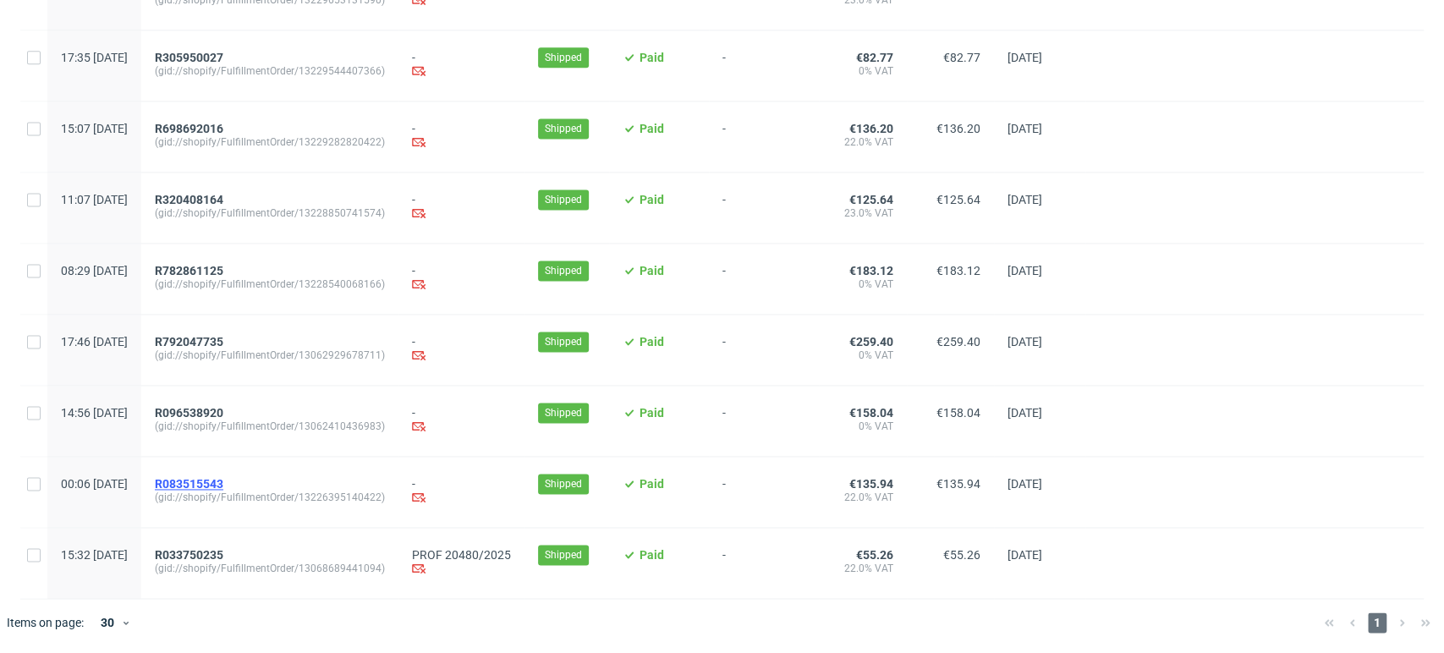
click at [223, 480] on span "R083515543" at bounding box center [189, 484] width 69 height 14
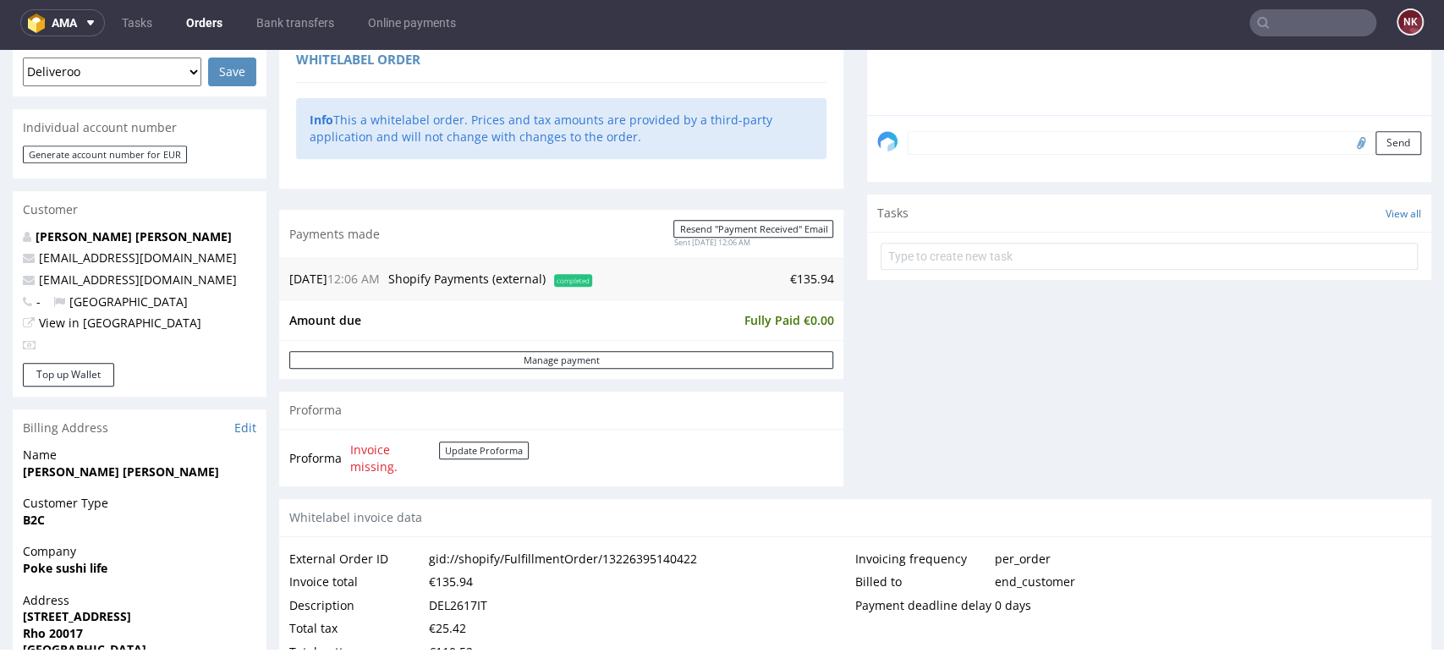
scroll to position [677, 0]
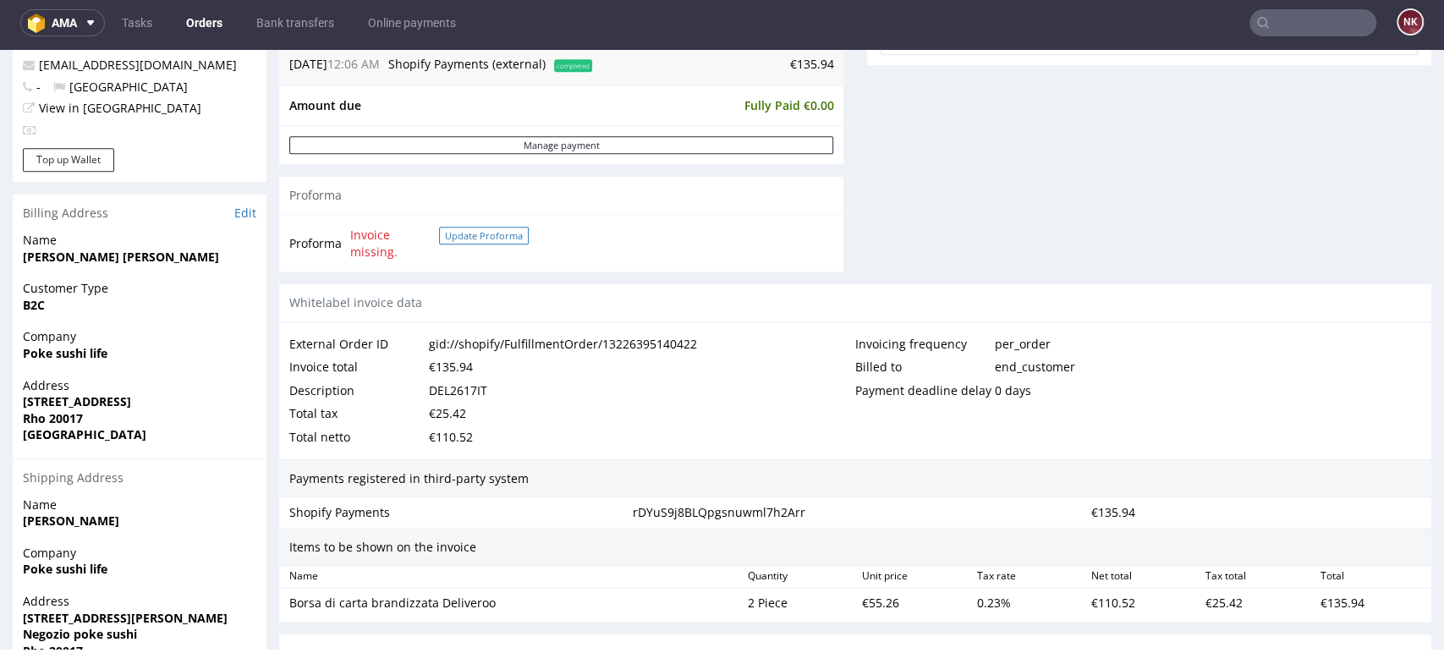
click at [470, 229] on button "Update Proforma" at bounding box center [484, 236] width 90 height 18
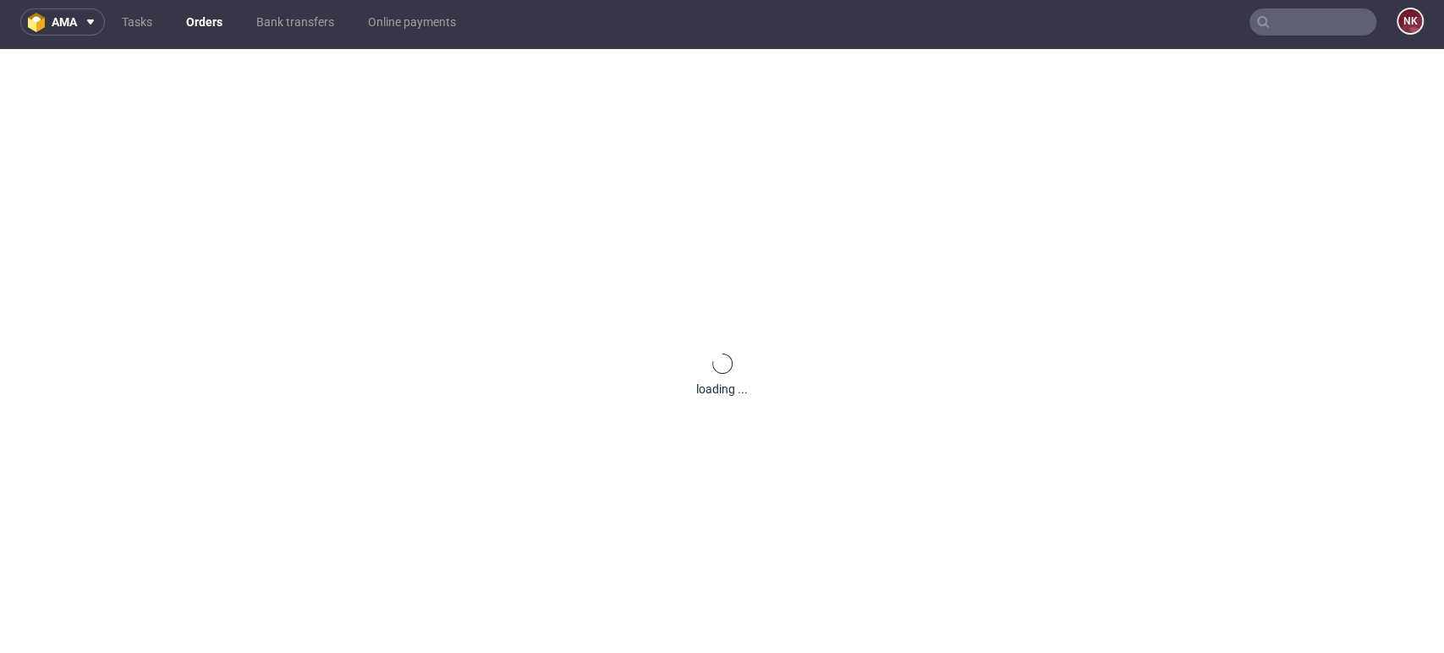
scroll to position [0, 0]
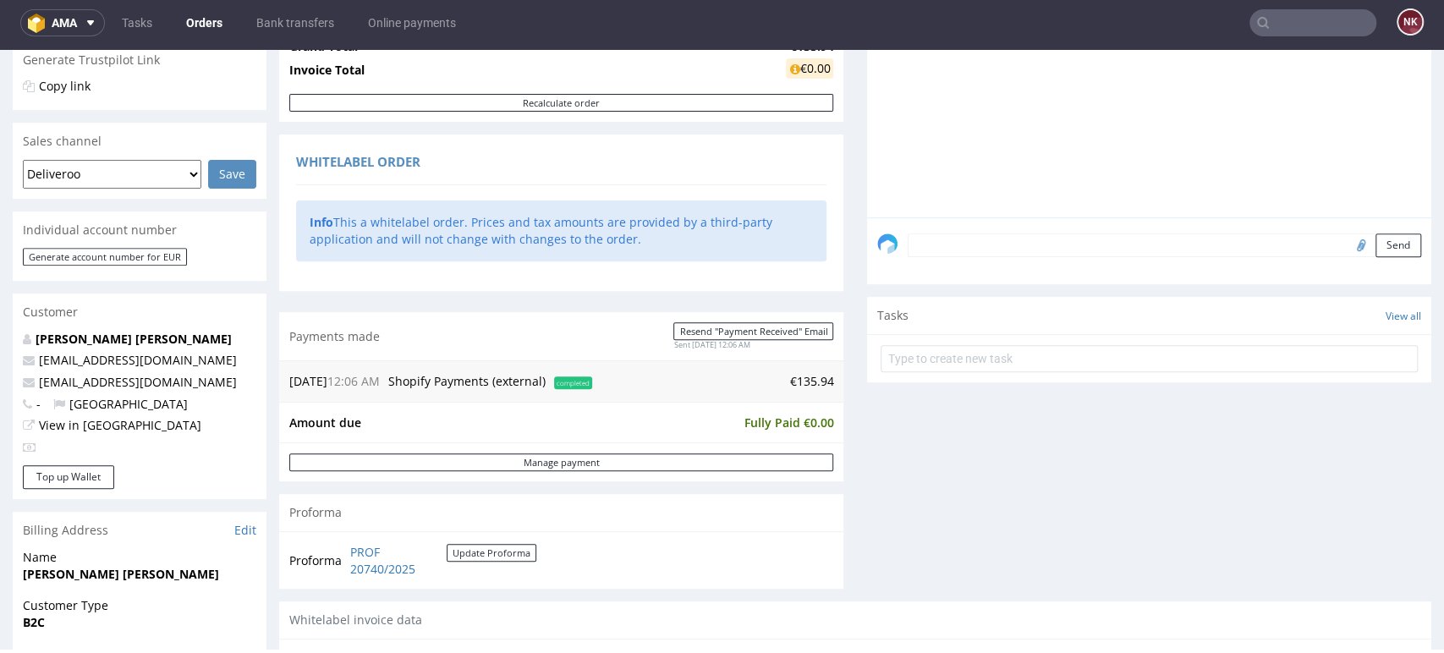
scroll to position [534, 0]
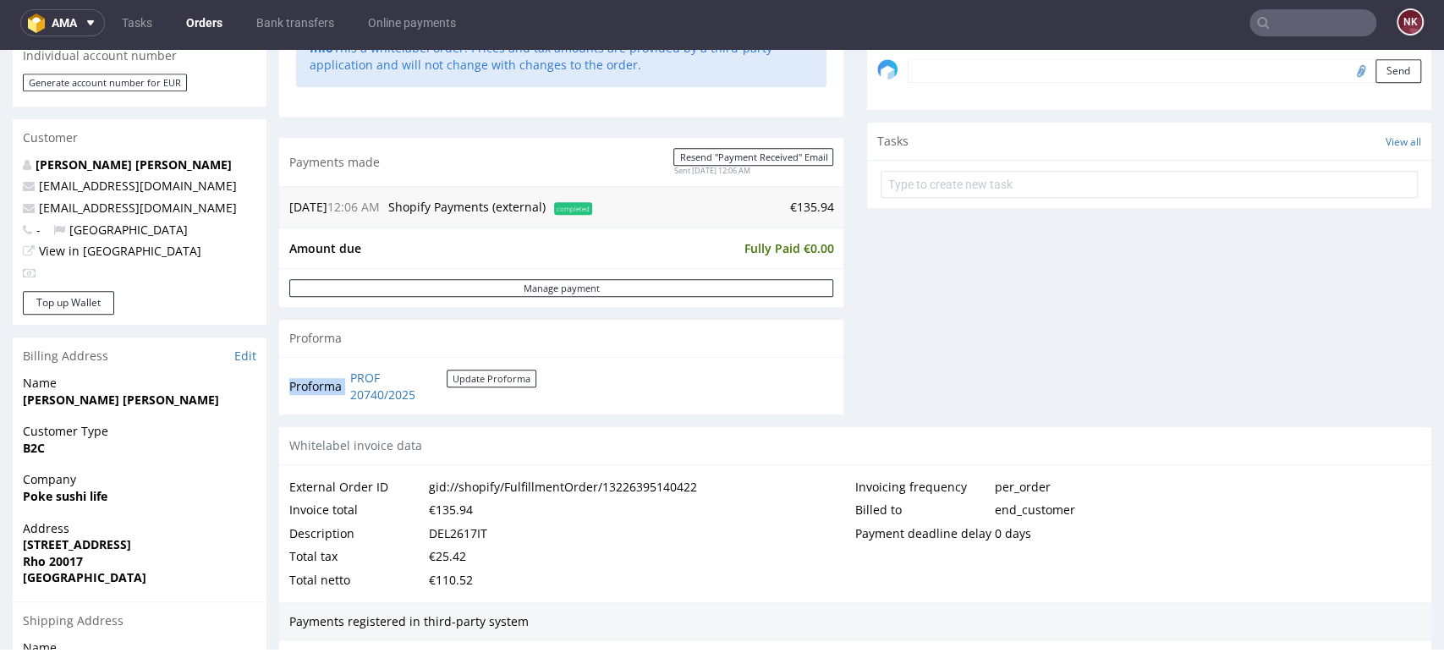
drag, startPoint x: 464, startPoint y: 398, endPoint x: 348, endPoint y: 378, distance: 117.6
click at [348, 378] on td "PROF 20740/2025 Update Proforma" at bounding box center [441, 386] width 190 height 36
copy tbody "Proforma"
